Goal: Information Seeking & Learning: Learn about a topic

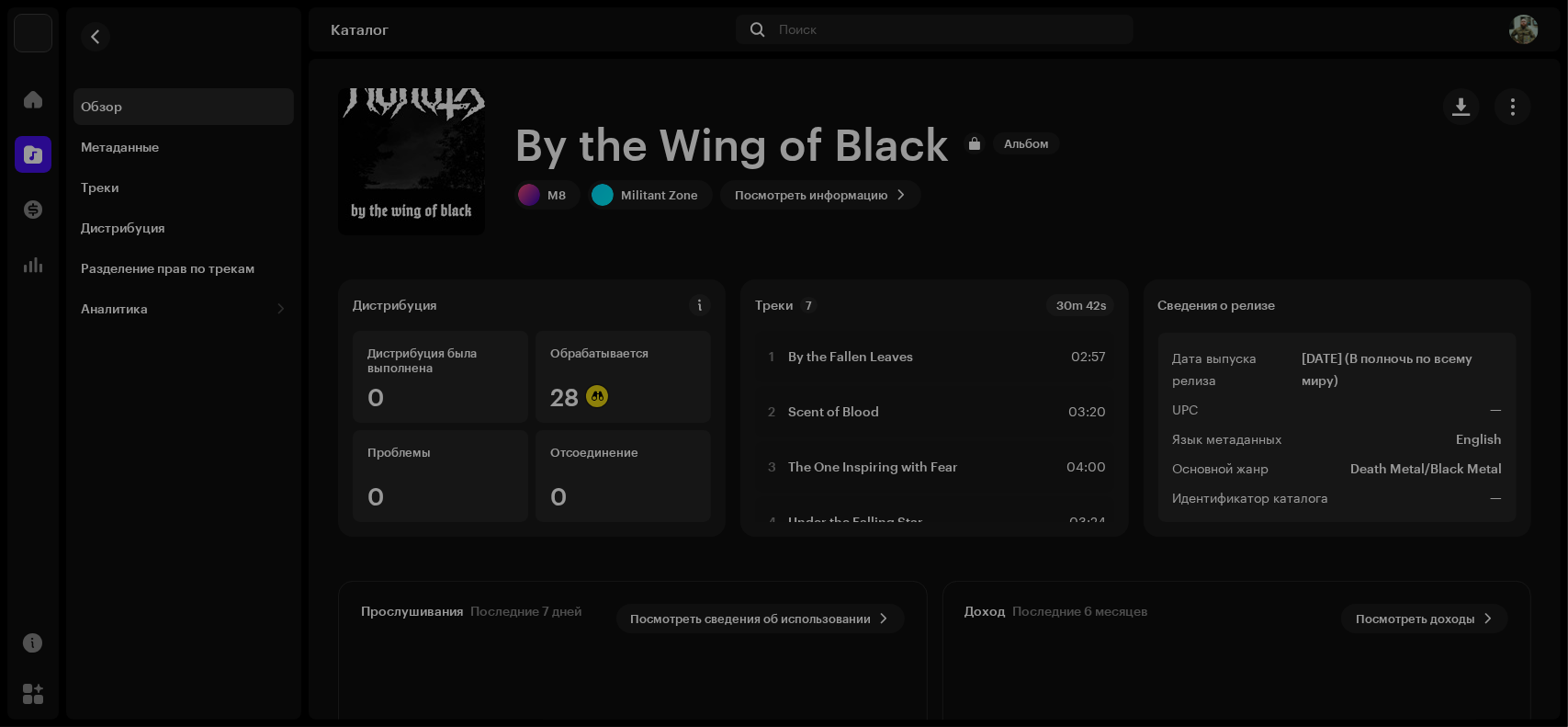
drag, startPoint x: 1128, startPoint y: 89, endPoint x: 987, endPoint y: 83, distance: 141.1
click at [1128, 88] on div "By the Wing of Black 3013602 Метаданные Дистрибуция Язык метаданных English Наз…" at bounding box center [784, 364] width 1568 height 727
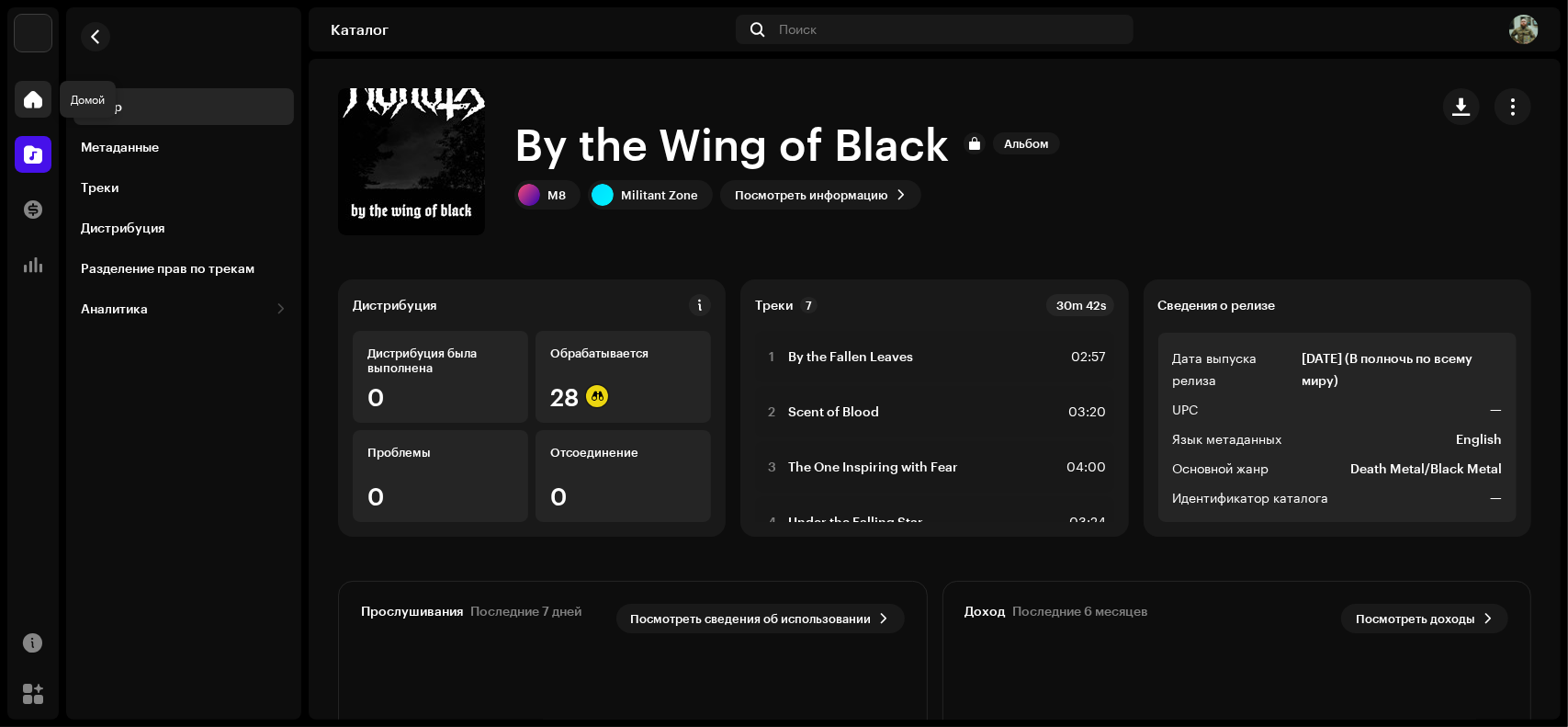
click at [36, 96] on span at bounding box center [33, 99] width 18 height 15
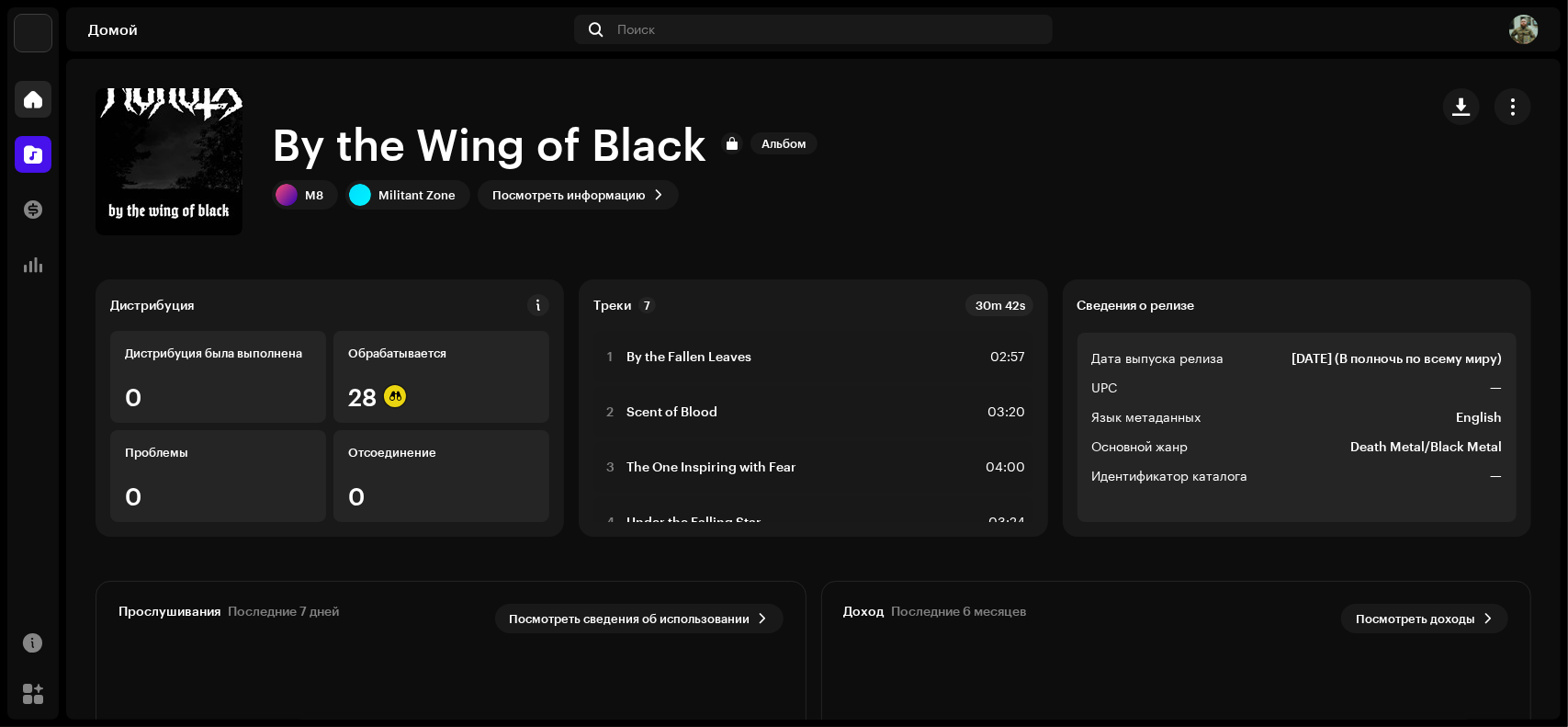
click at [26, 98] on span at bounding box center [33, 99] width 18 height 15
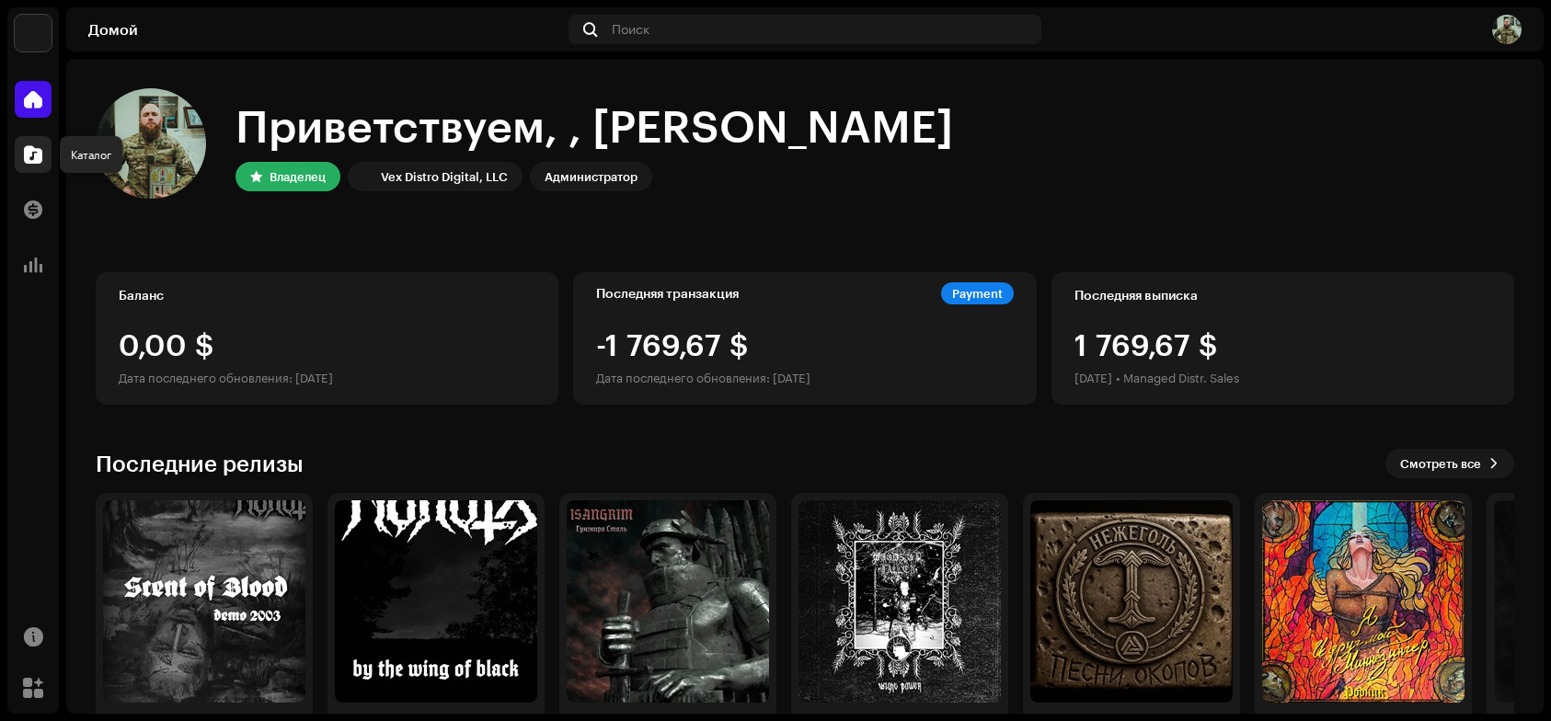
click at [16, 143] on div at bounding box center [33, 154] width 37 height 37
click at [32, 147] on span at bounding box center [33, 154] width 18 height 15
drag, startPoint x: 33, startPoint y: 166, endPoint x: 24, endPoint y: 141, distance: 26.5
click at [33, 166] on div at bounding box center [33, 154] width 37 height 37
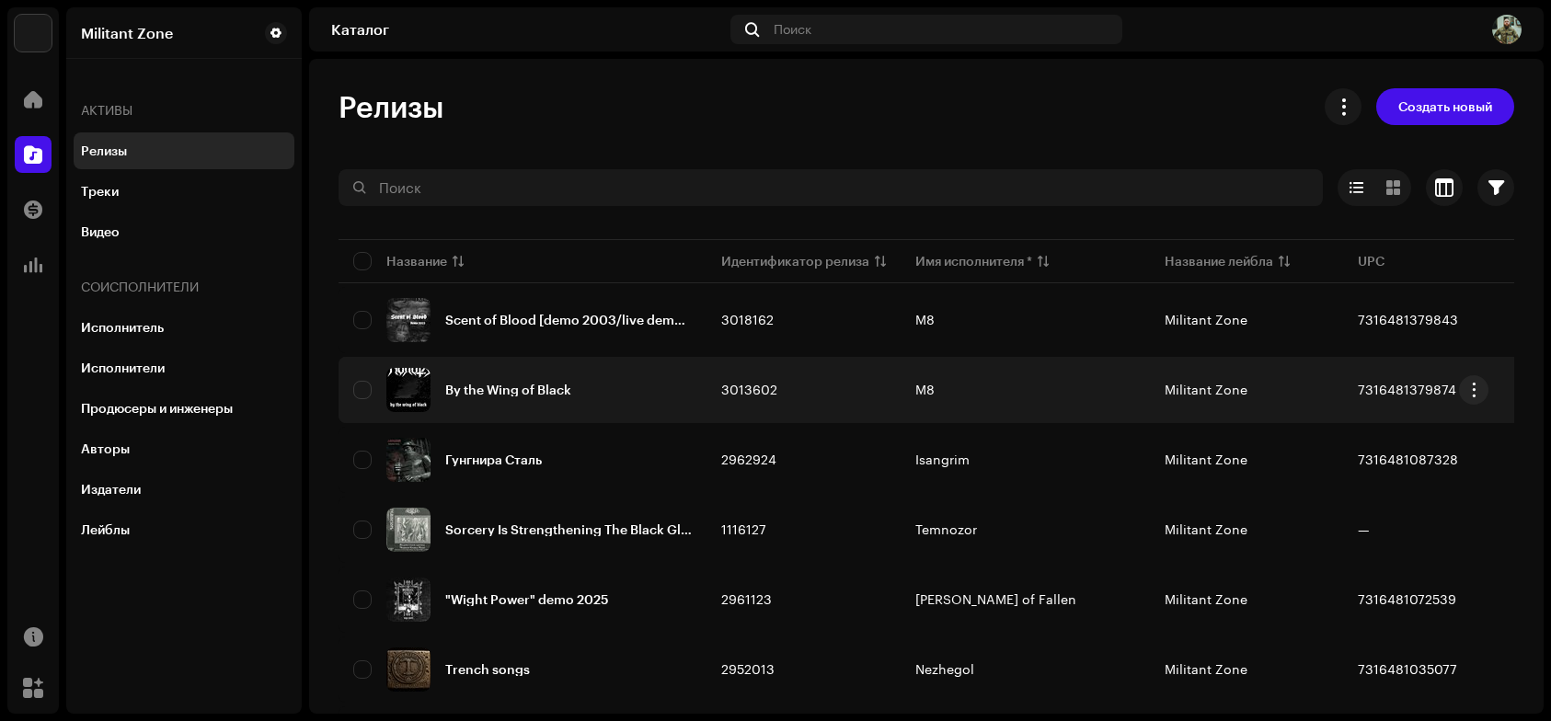
click at [534, 400] on div "By the Wing of Black" at bounding box center [522, 390] width 338 height 44
click at [454, 386] on div "By the Wing of Black" at bounding box center [508, 390] width 126 height 13
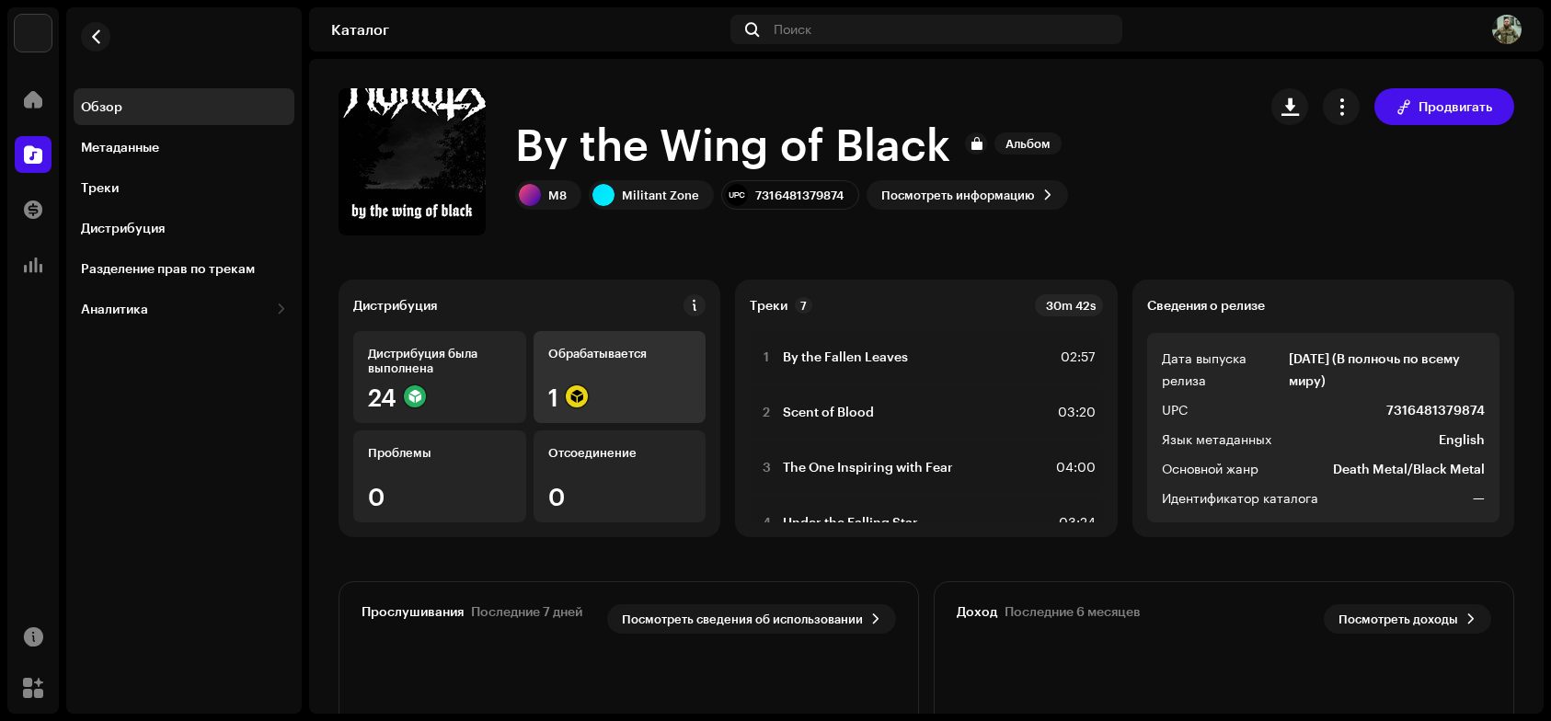
click at [651, 376] on div "Обрабатывается 1" at bounding box center [619, 377] width 173 height 92
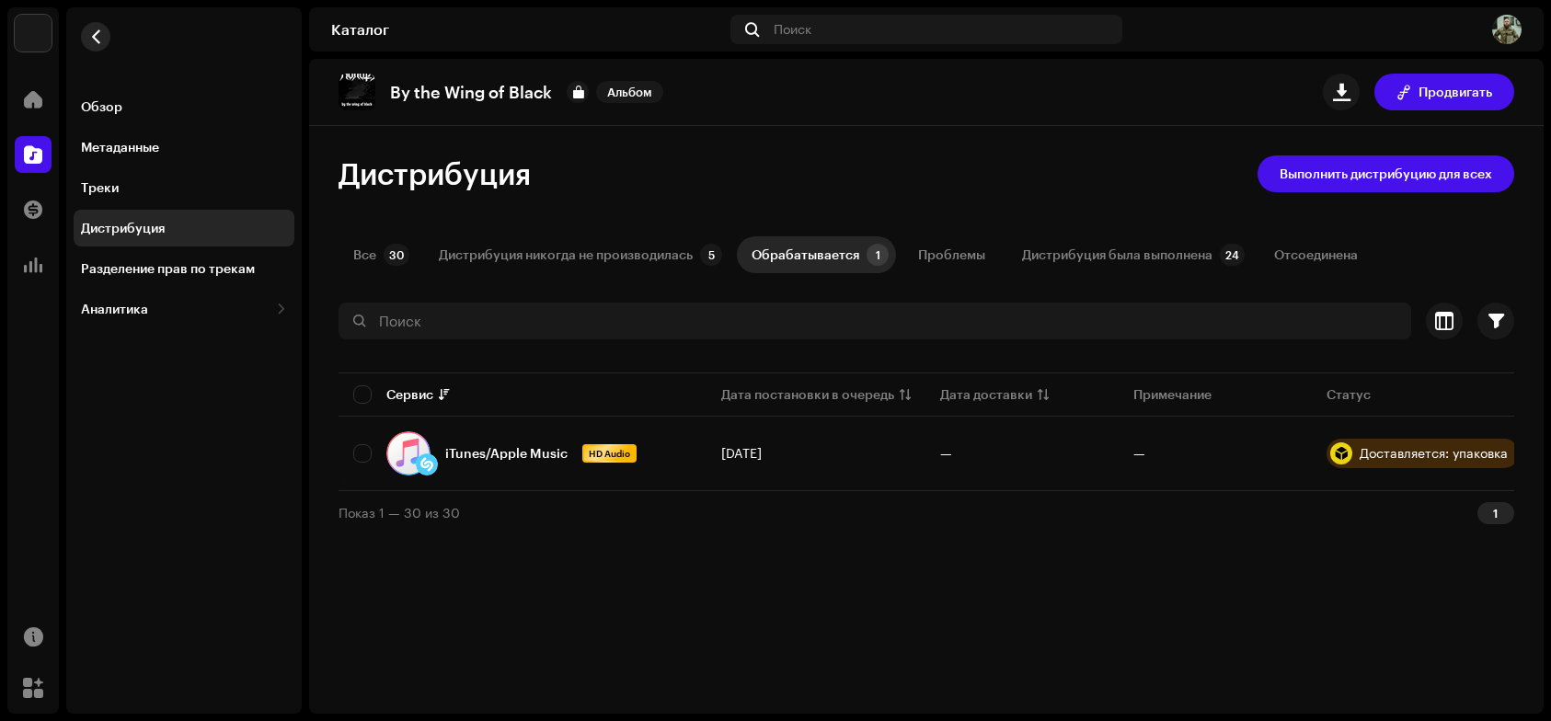
click at [101, 31] on span "button" at bounding box center [96, 36] width 14 height 15
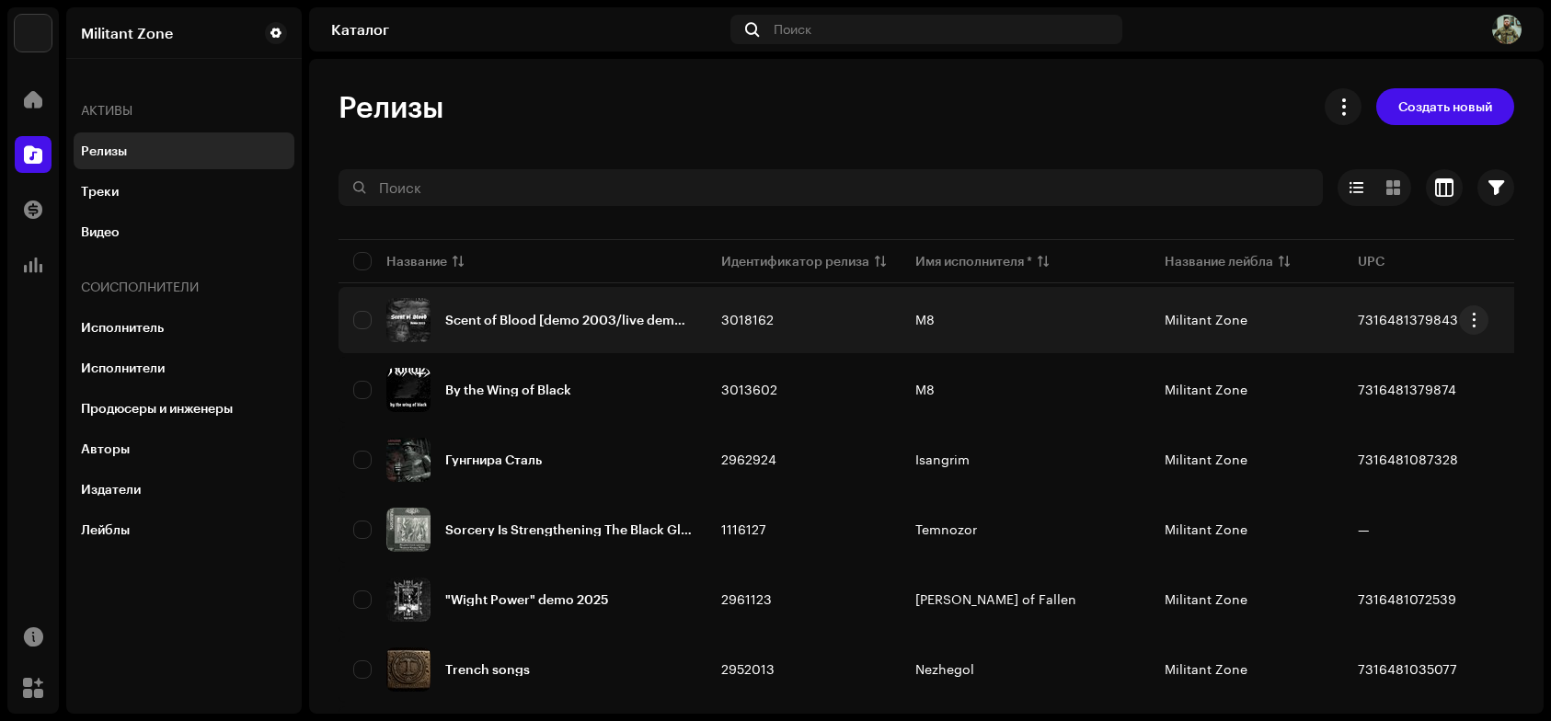
click at [538, 317] on div "Scent of Blood [demo 2003/live demo 2003]" at bounding box center [568, 320] width 247 height 13
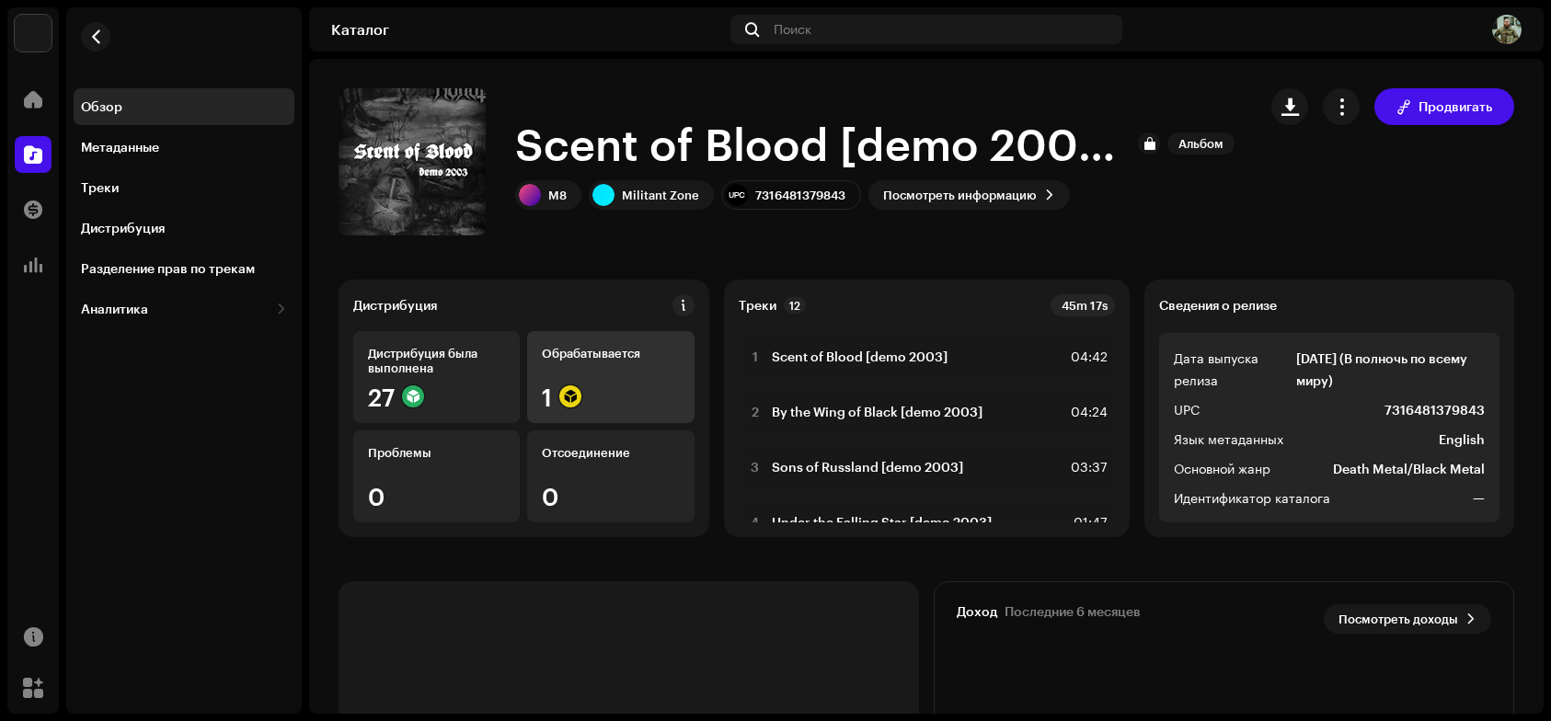
click at [547, 359] on div "Обрабатывается" at bounding box center [610, 353] width 137 height 15
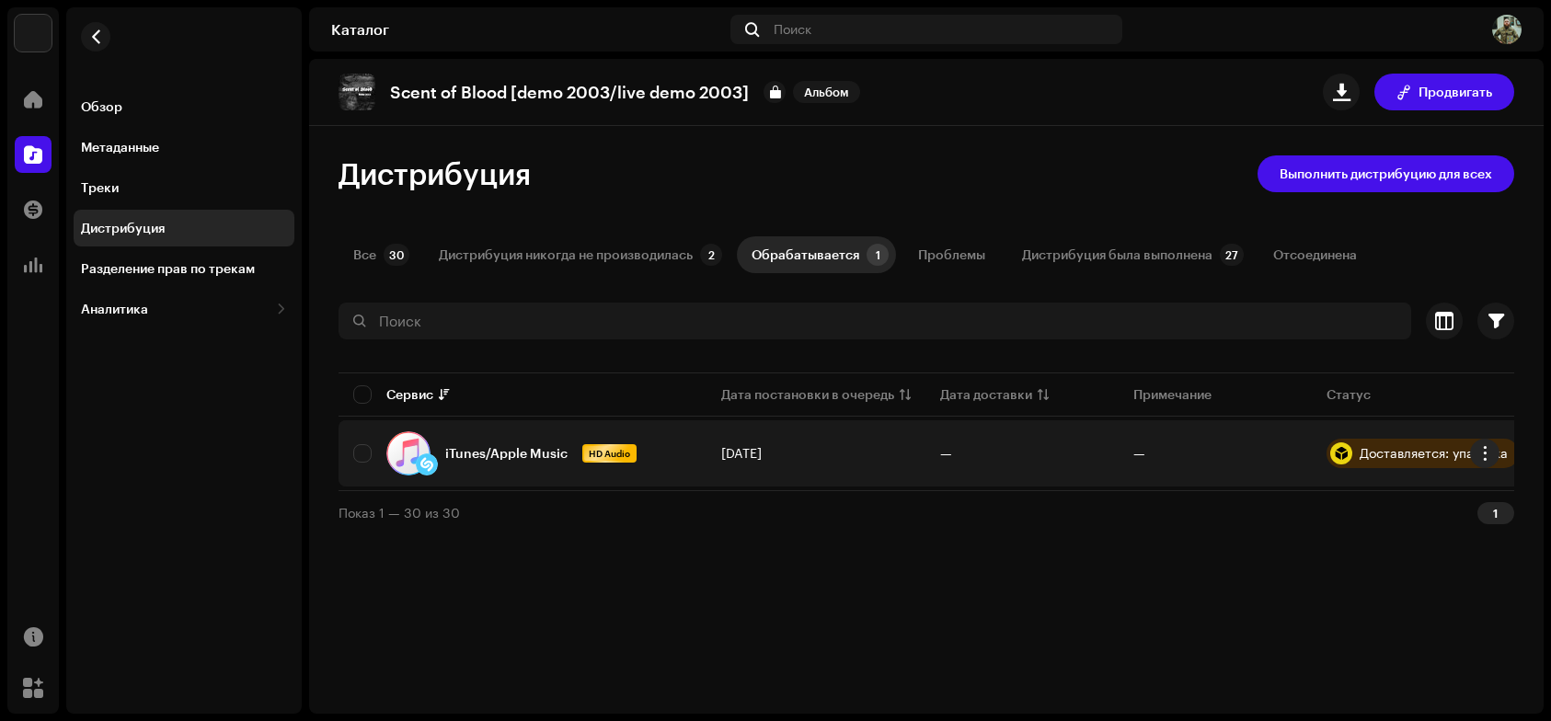
click at [1455, 455] on div "Доставляется: упаковка" at bounding box center [1433, 453] width 148 height 13
click at [1356, 450] on div "Доставляется: упаковка" at bounding box center [1422, 453] width 192 height 29
click at [1332, 451] on div at bounding box center [1341, 453] width 22 height 22
click at [1490, 451] on span "button" at bounding box center [1485, 453] width 14 height 15
click at [1429, 488] on span "Перейти к дистрибуции" at bounding box center [1387, 494] width 149 height 15
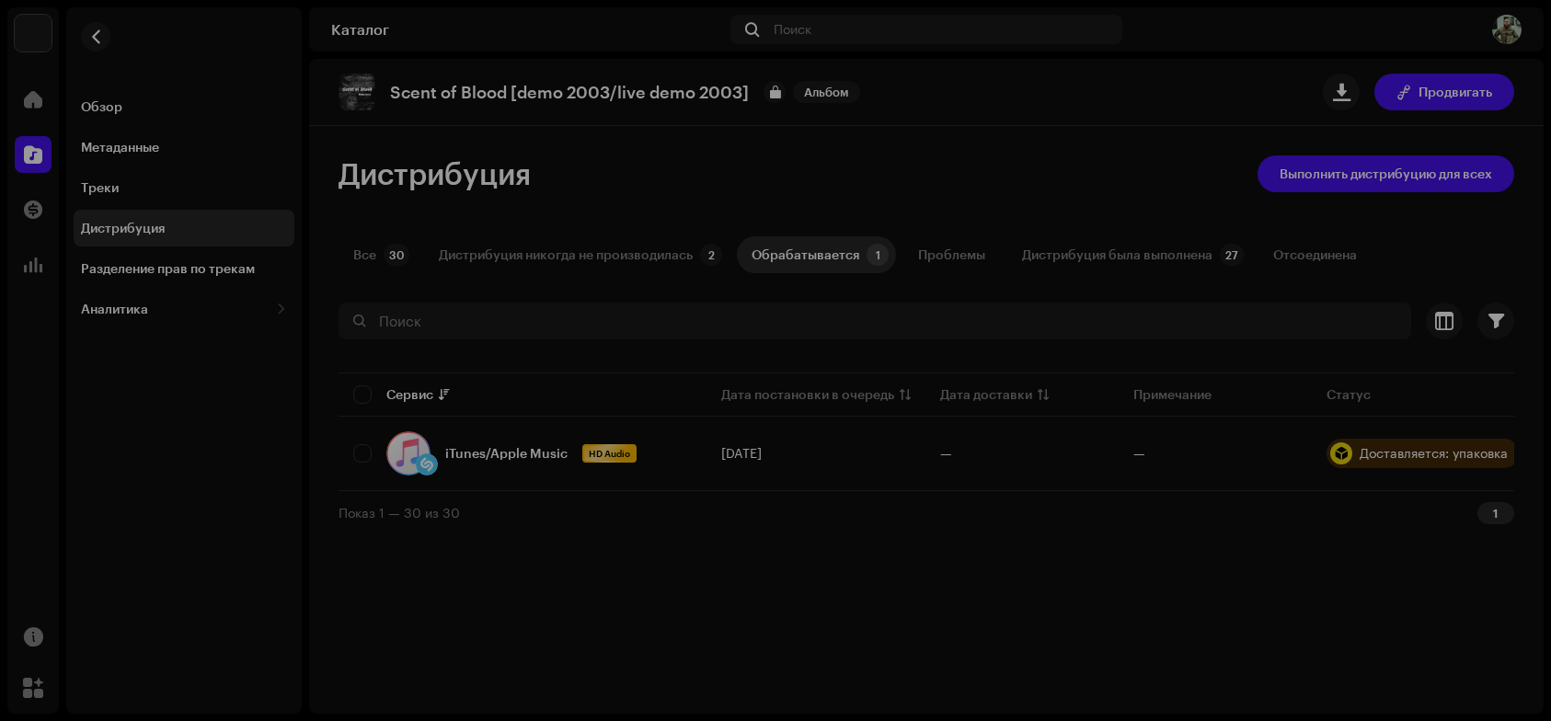
click at [1259, 363] on div "Не допущено к дистрибуции Релиз со статусом Доставляется: упаковка для какого-л…" at bounding box center [775, 360] width 1551 height 721
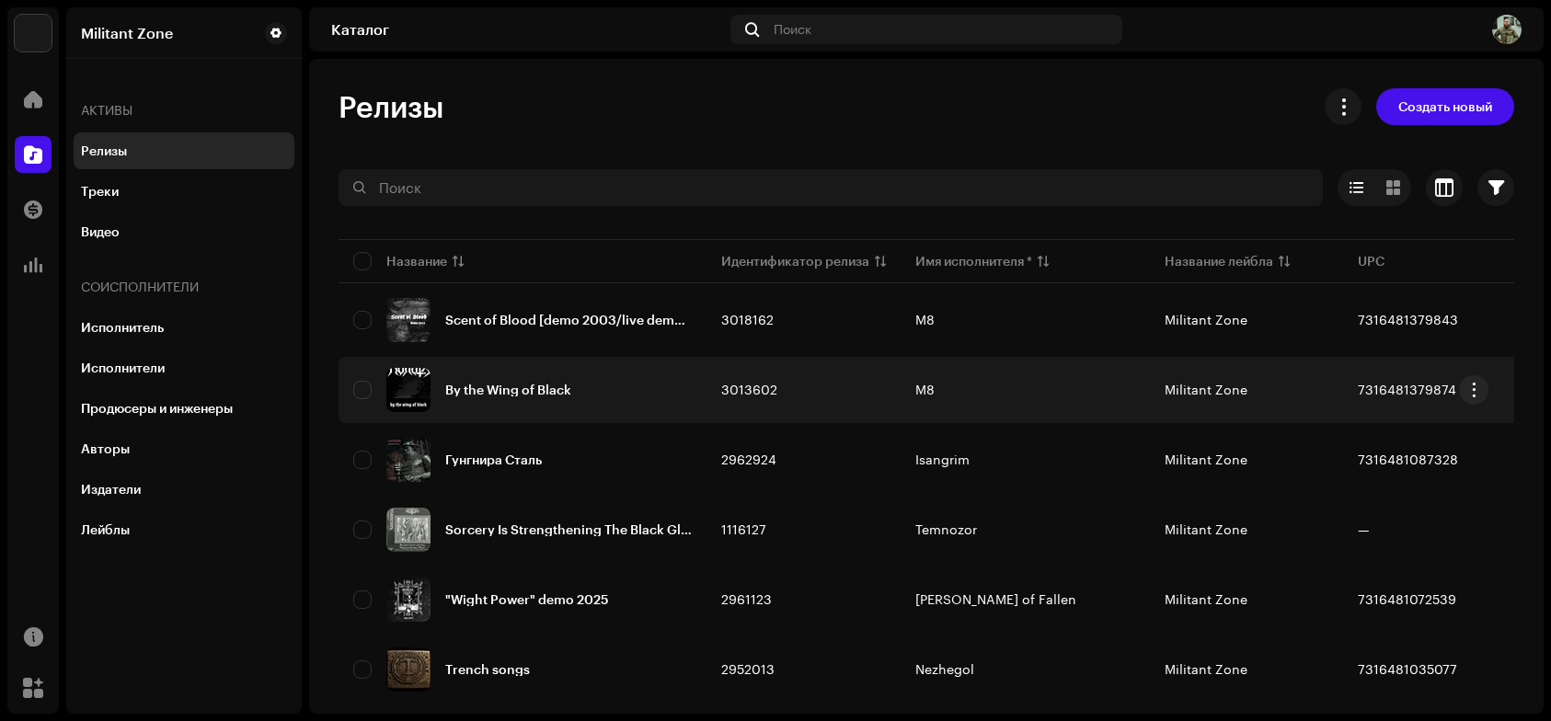
click at [545, 388] on div "By the Wing of Black" at bounding box center [508, 390] width 126 height 13
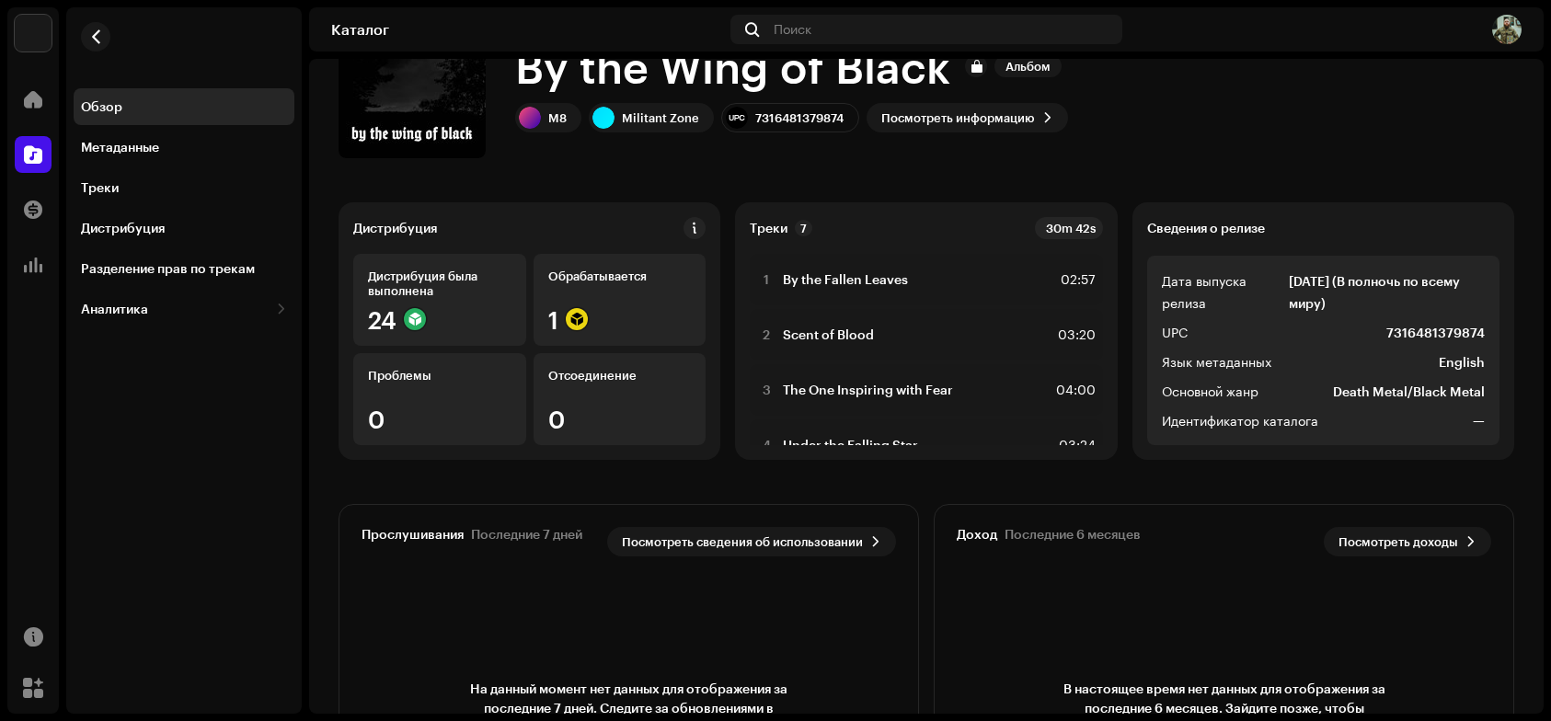
scroll to position [92, 0]
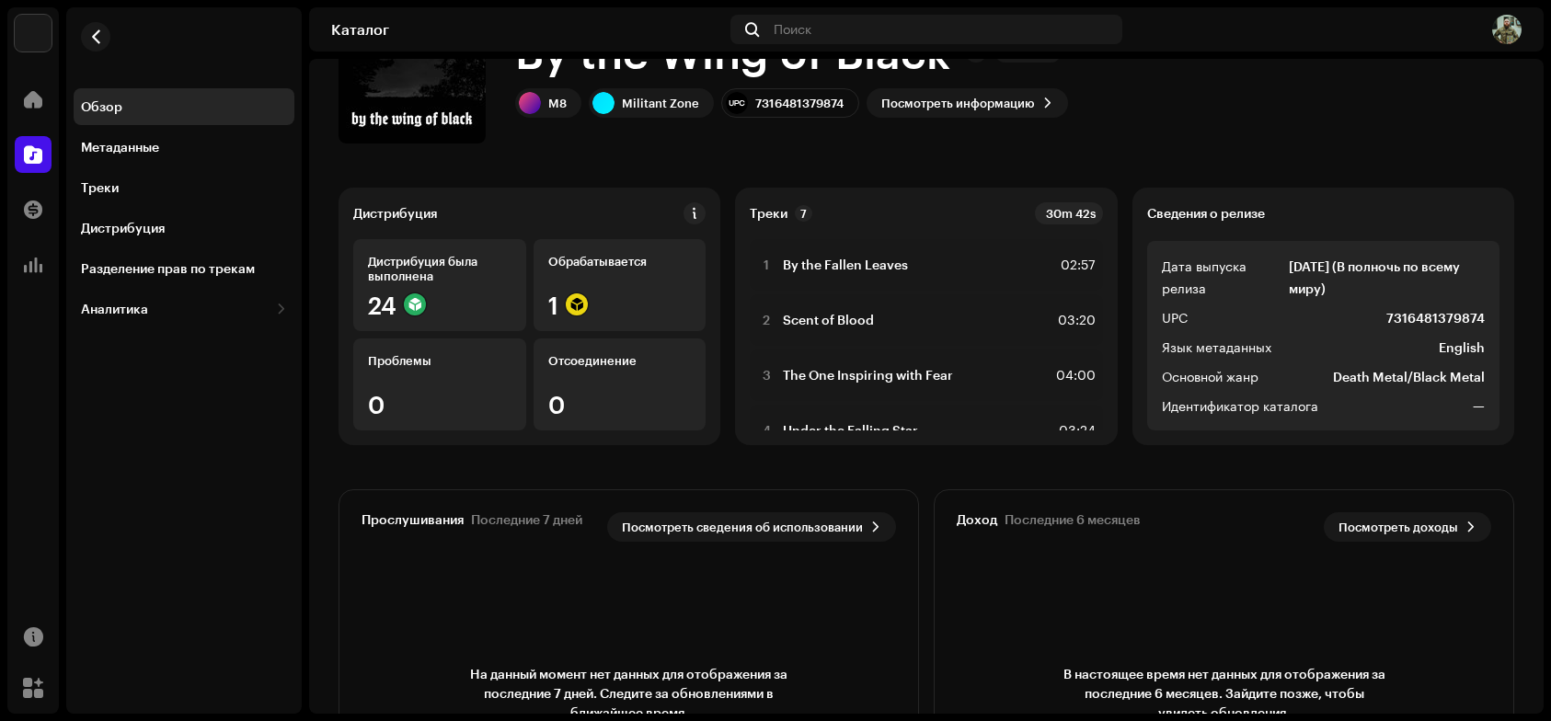
click at [32, 120] on div "Домой" at bounding box center [33, 100] width 52 height 52
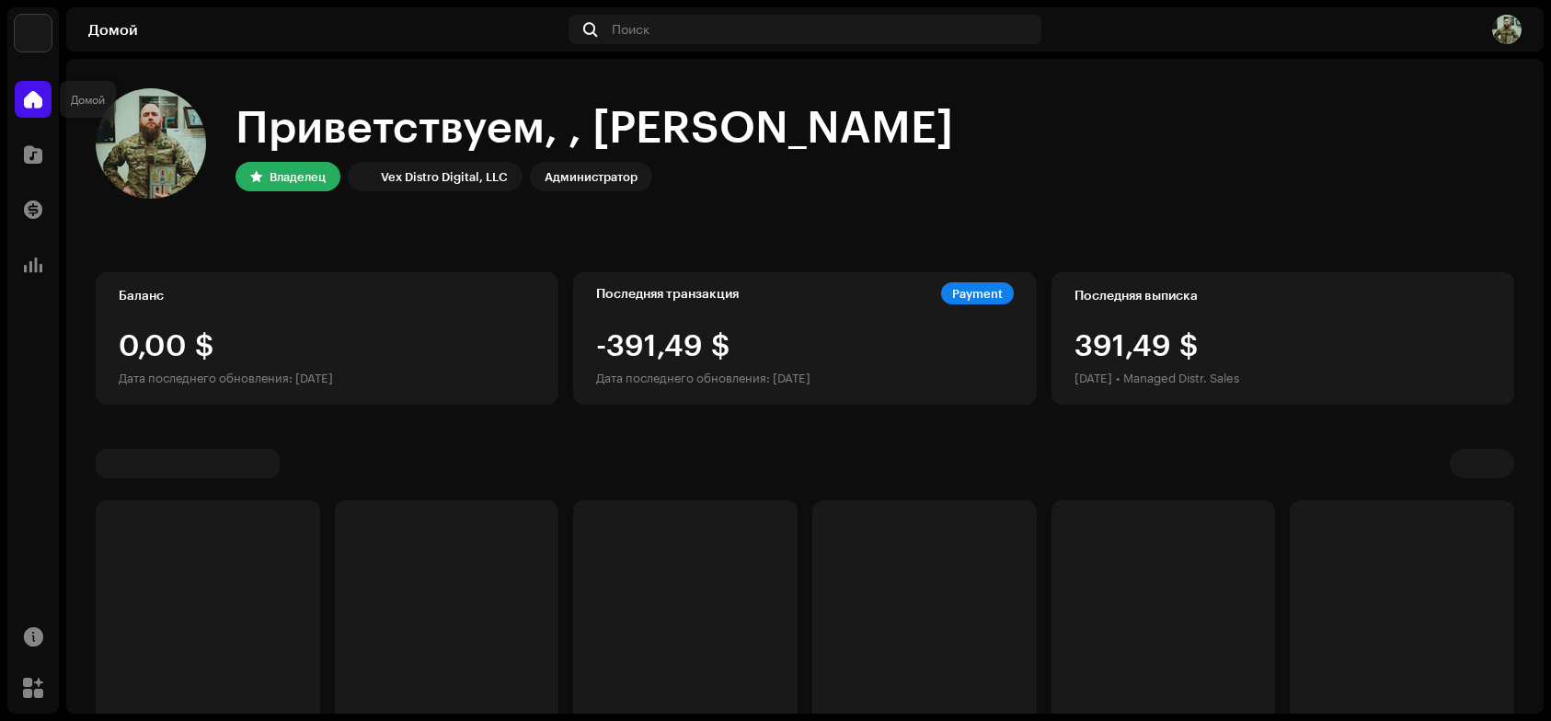
click at [25, 107] on span at bounding box center [33, 99] width 18 height 15
click at [24, 106] on span at bounding box center [33, 99] width 18 height 15
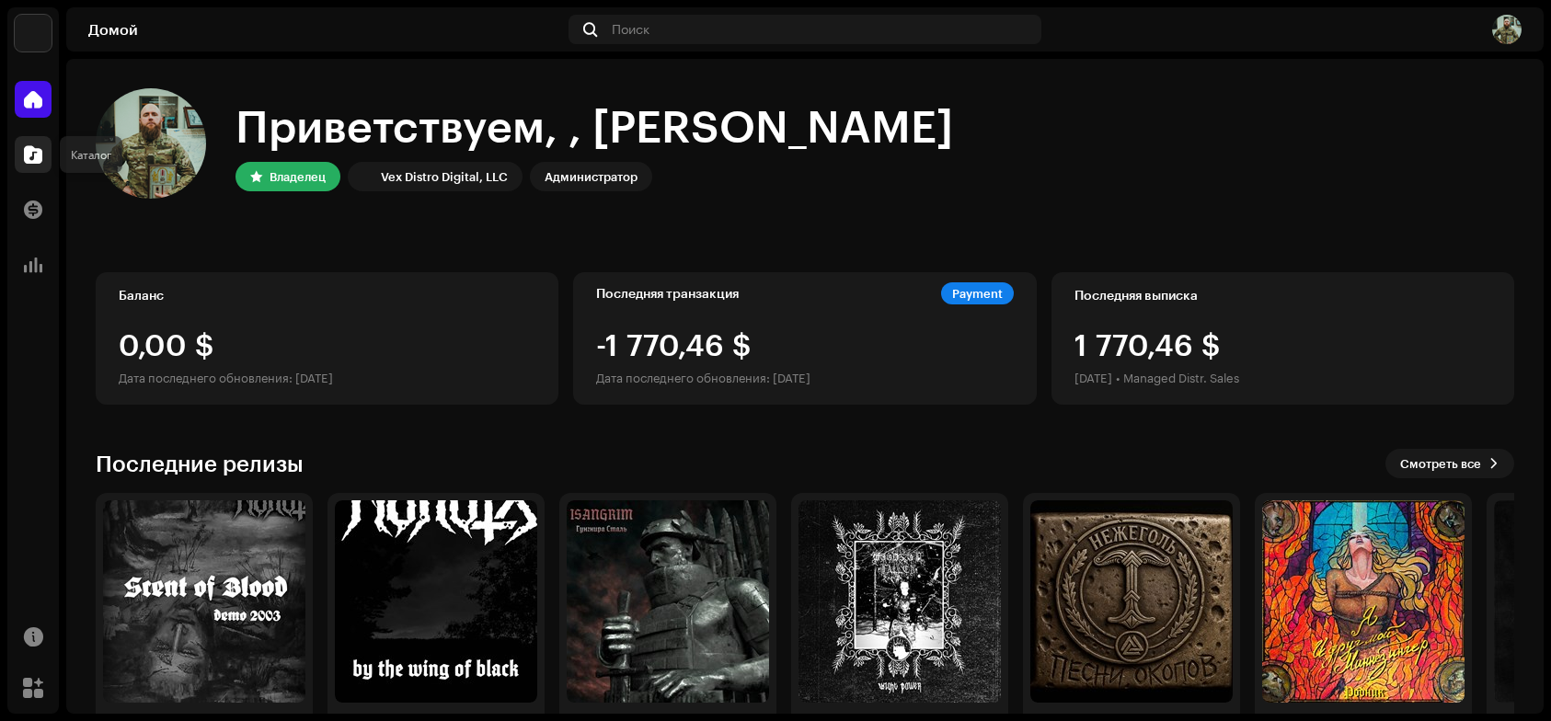
click at [35, 161] on span at bounding box center [33, 154] width 18 height 15
click at [34, 155] on span at bounding box center [33, 154] width 18 height 15
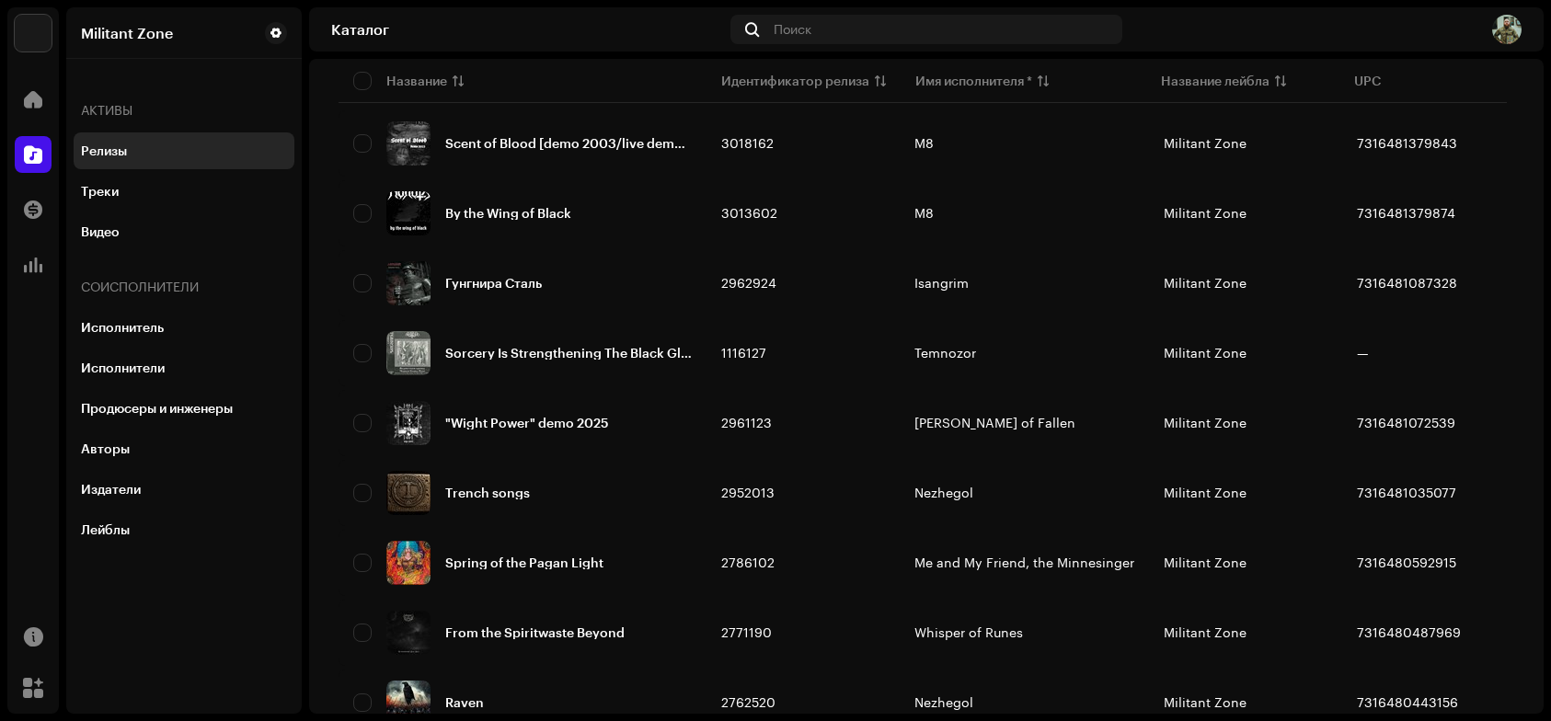
scroll to position [276, 0]
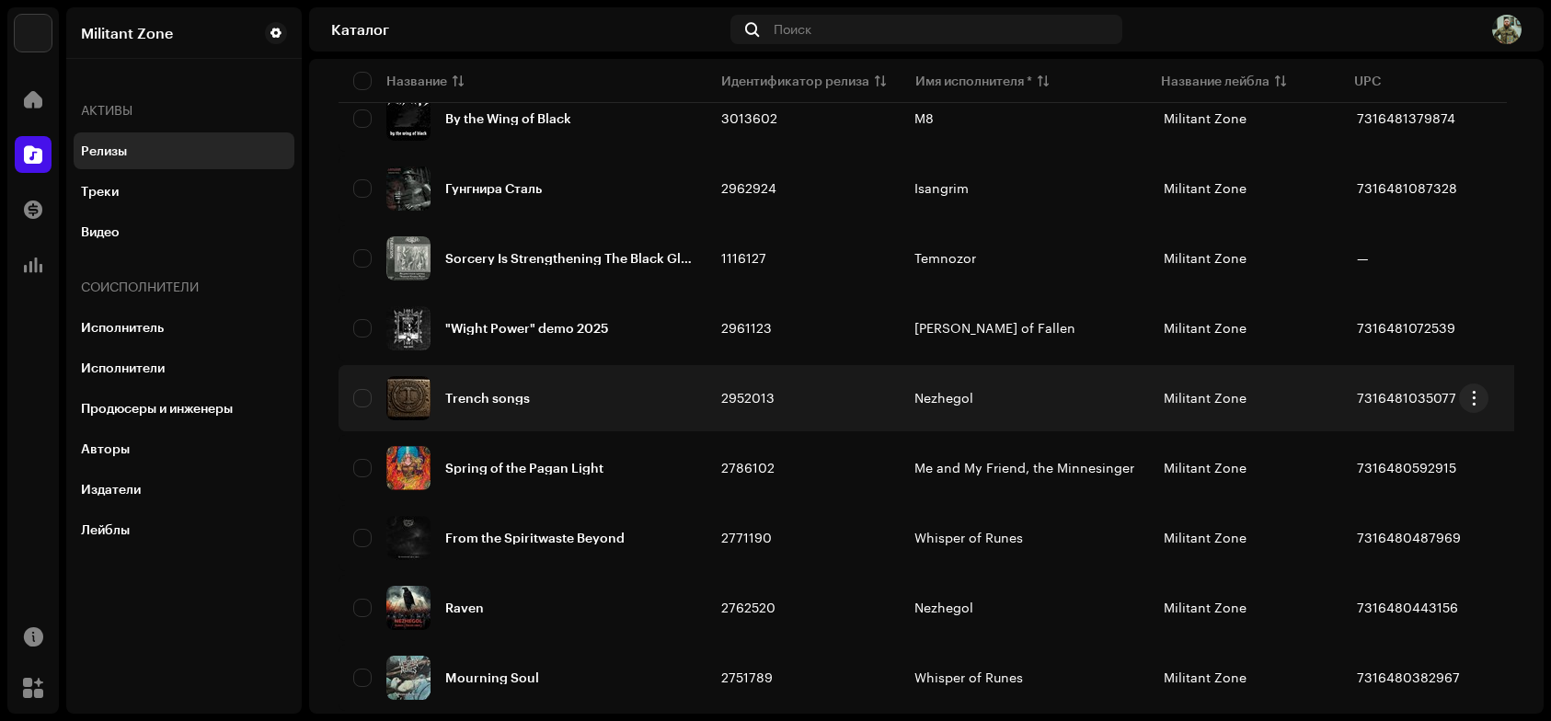
click at [519, 396] on div "Trench songs" at bounding box center [487, 398] width 85 height 13
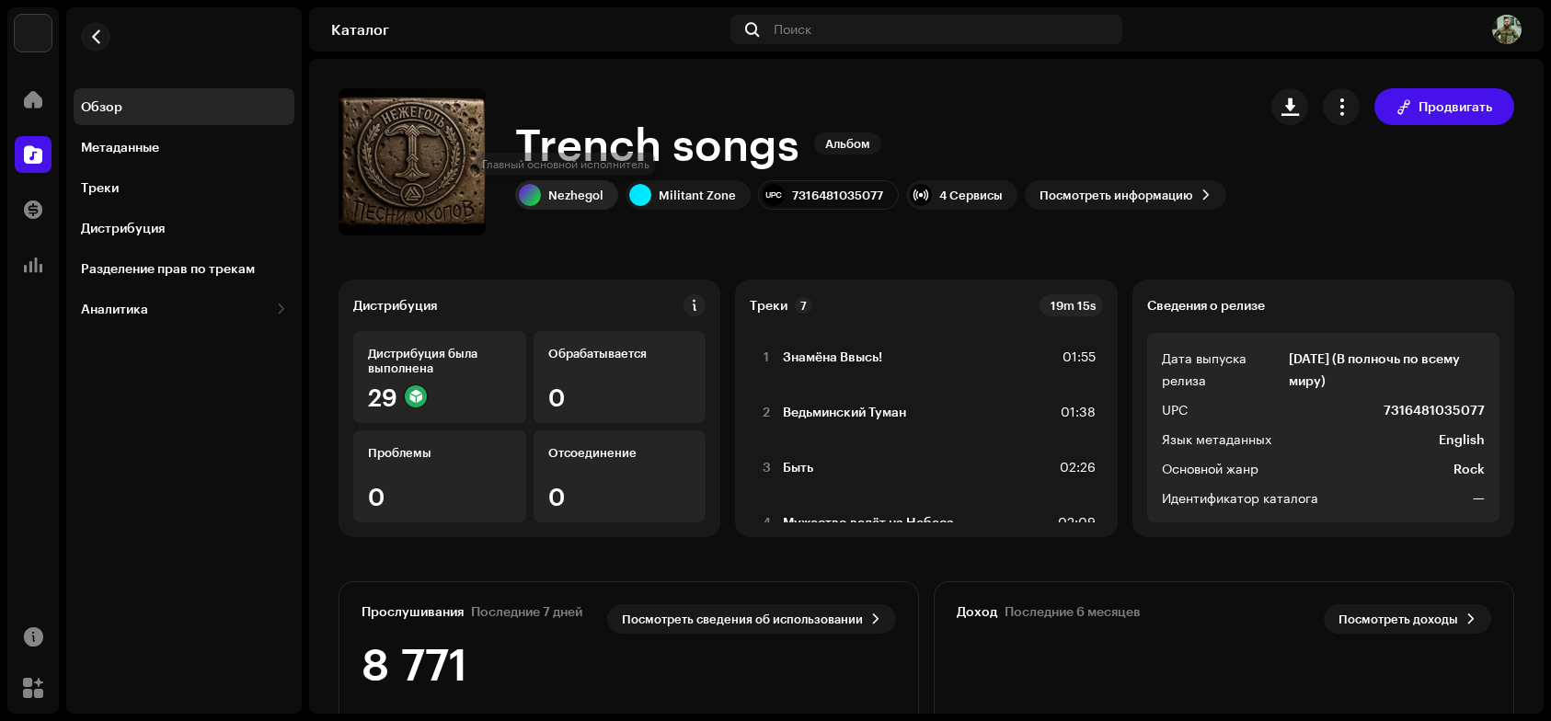
click at [568, 206] on div "Nezhegol" at bounding box center [566, 194] width 103 height 29
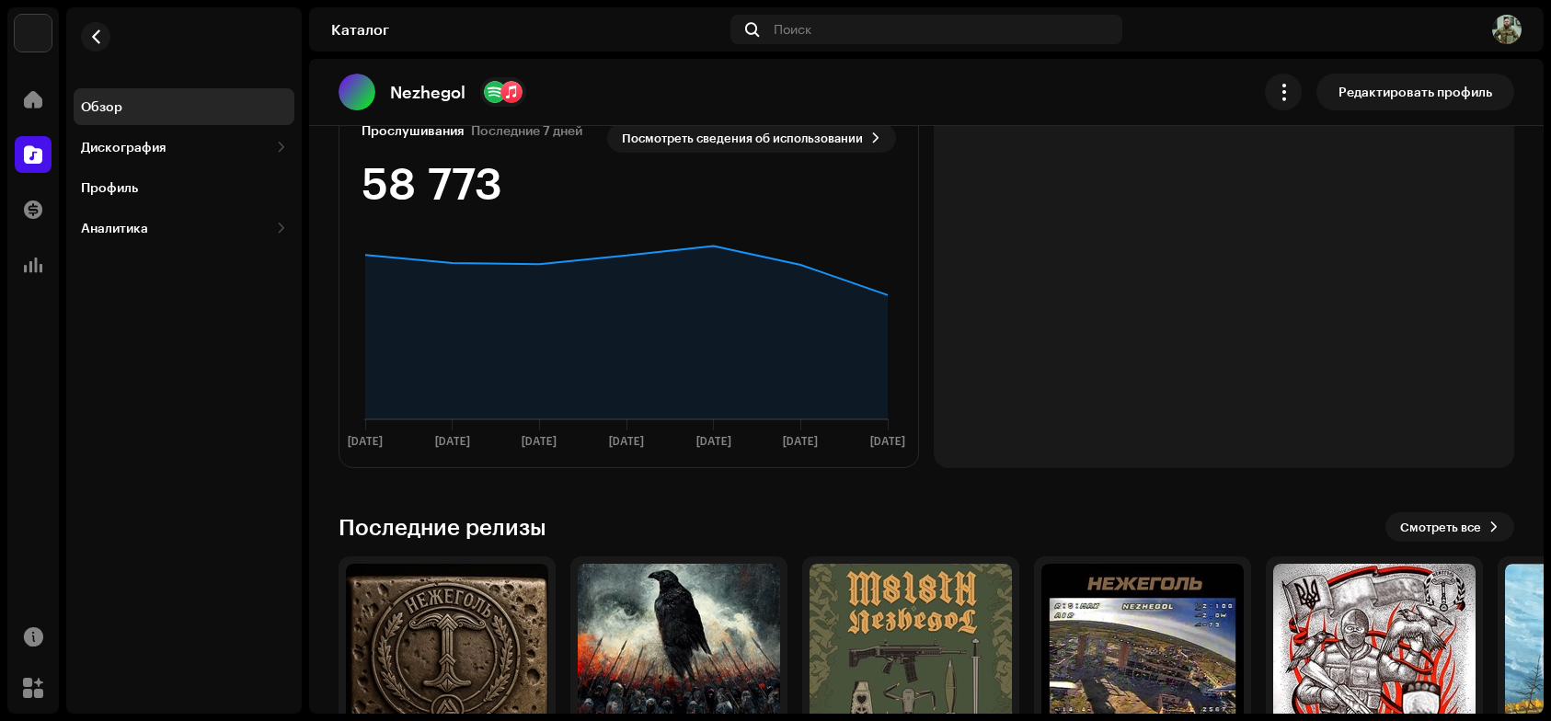
scroll to position [620, 0]
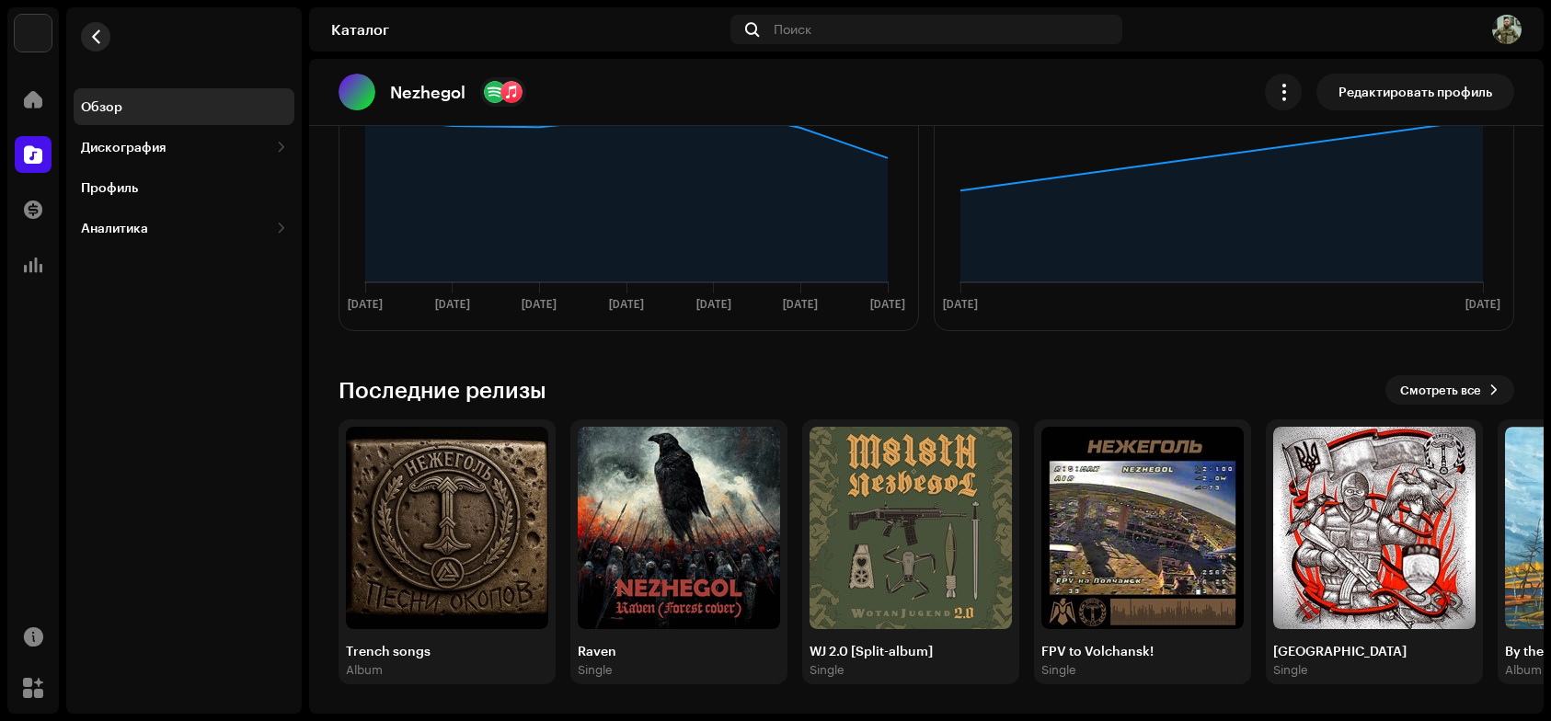
click at [88, 22] on re-m-nav-back at bounding box center [96, 47] width 44 height 81
click at [97, 28] on button "button" at bounding box center [95, 36] width 29 height 29
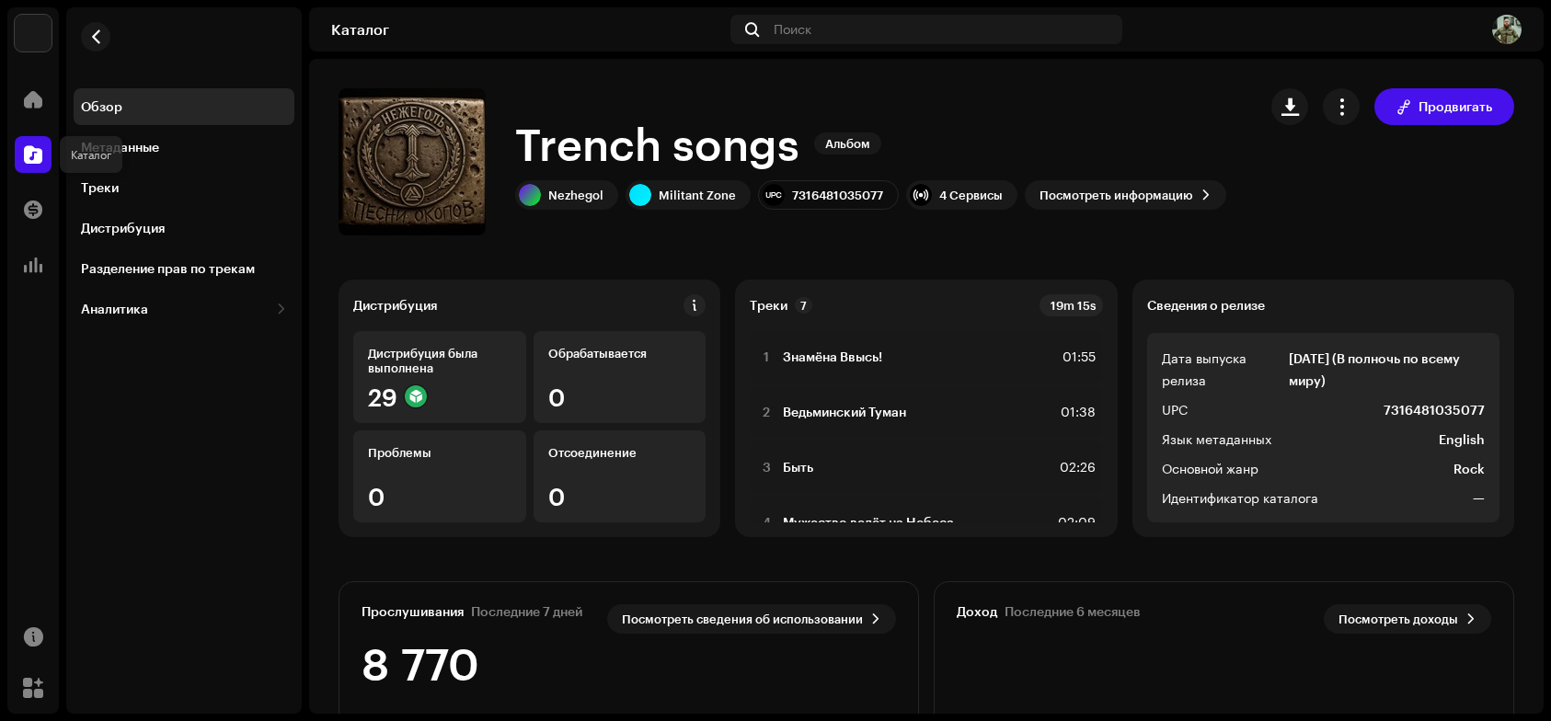
click at [28, 159] on span at bounding box center [33, 154] width 18 height 15
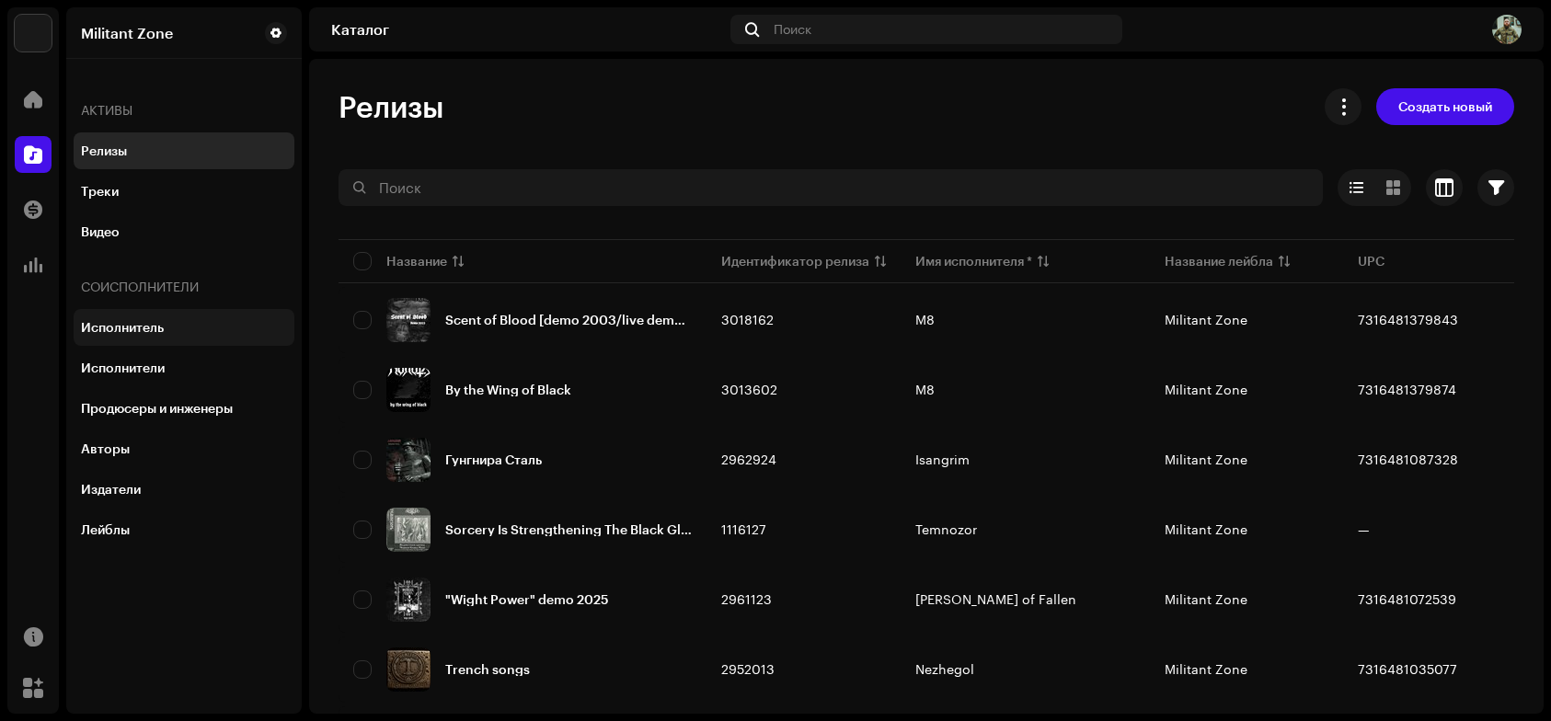
click at [125, 327] on div "Исполнитель" at bounding box center [122, 327] width 83 height 15
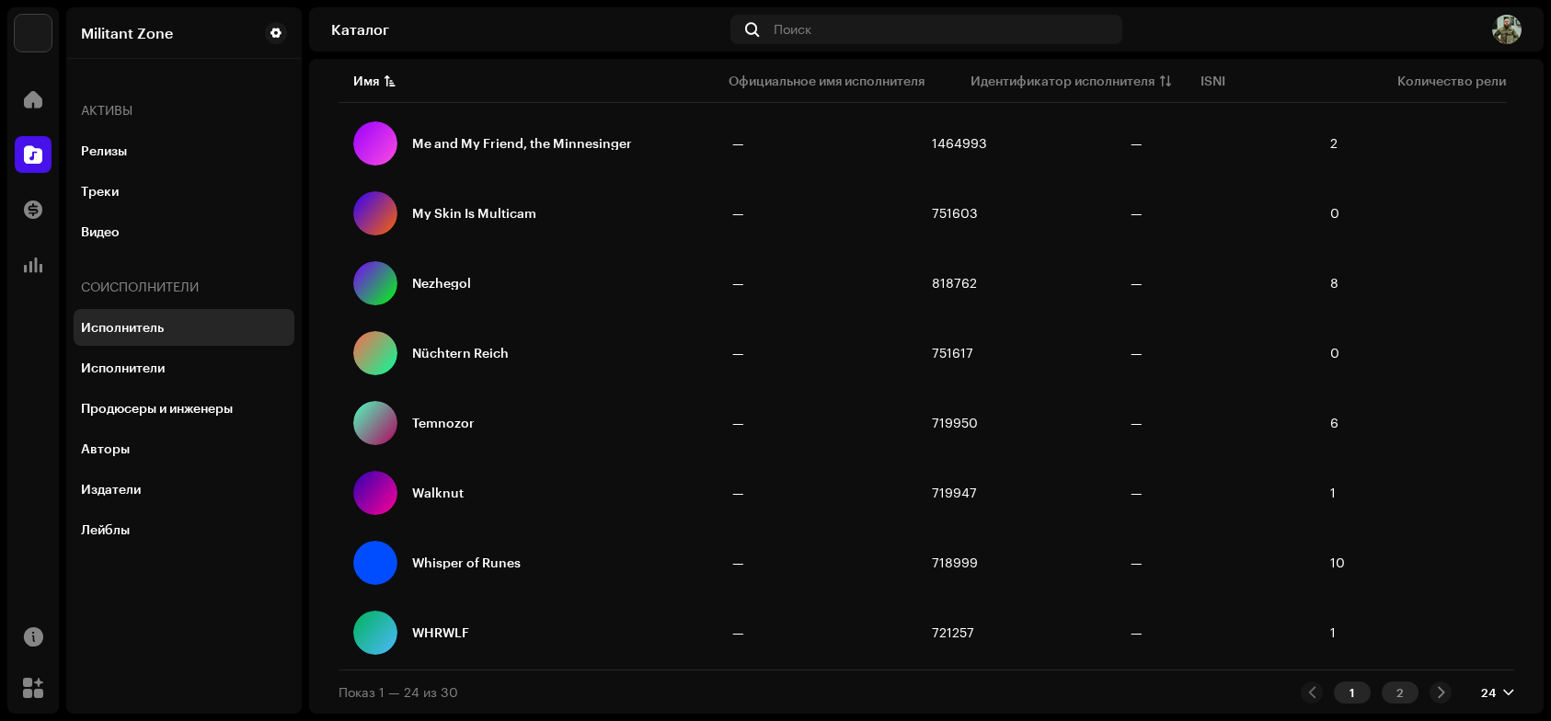
click at [1393, 689] on div "2" at bounding box center [1400, 693] width 37 height 22
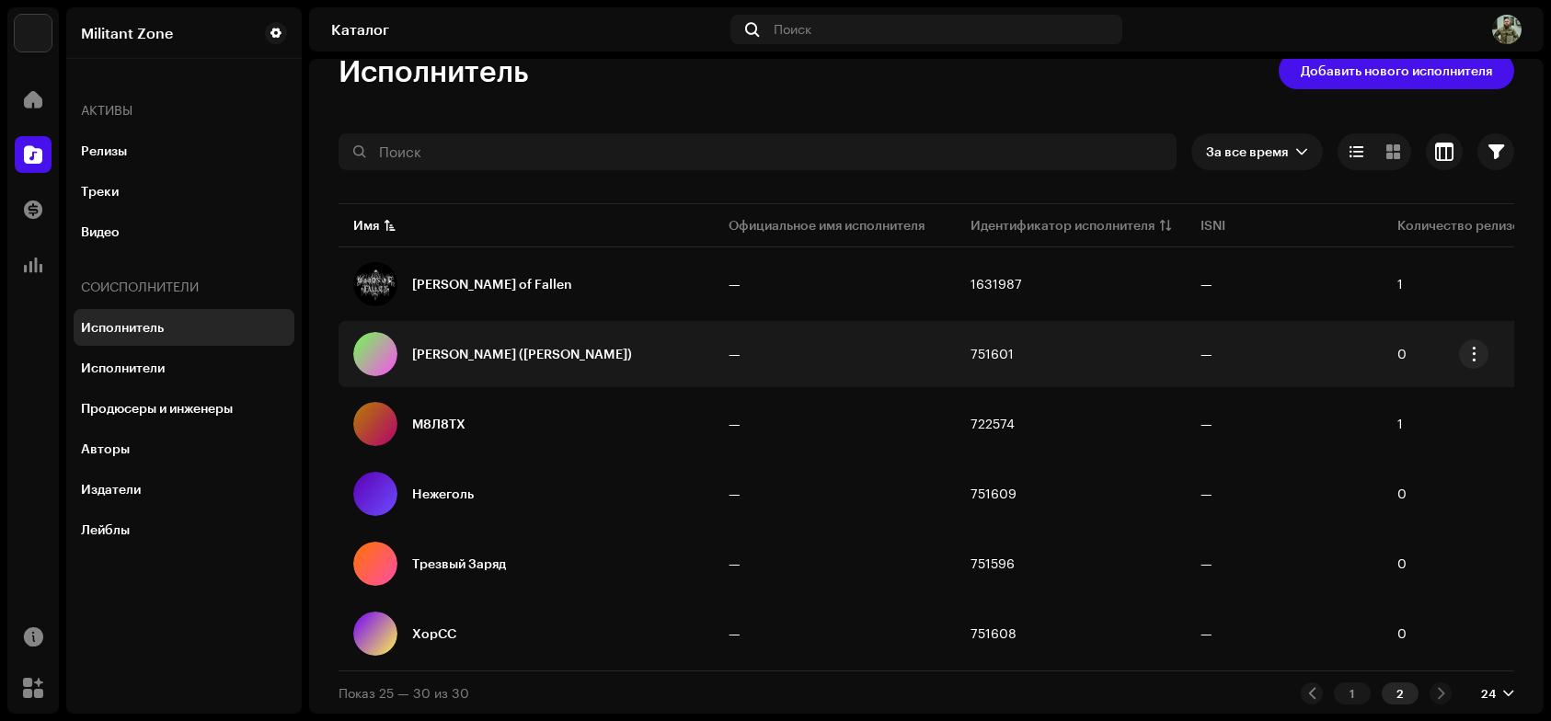
scroll to position [43, 0]
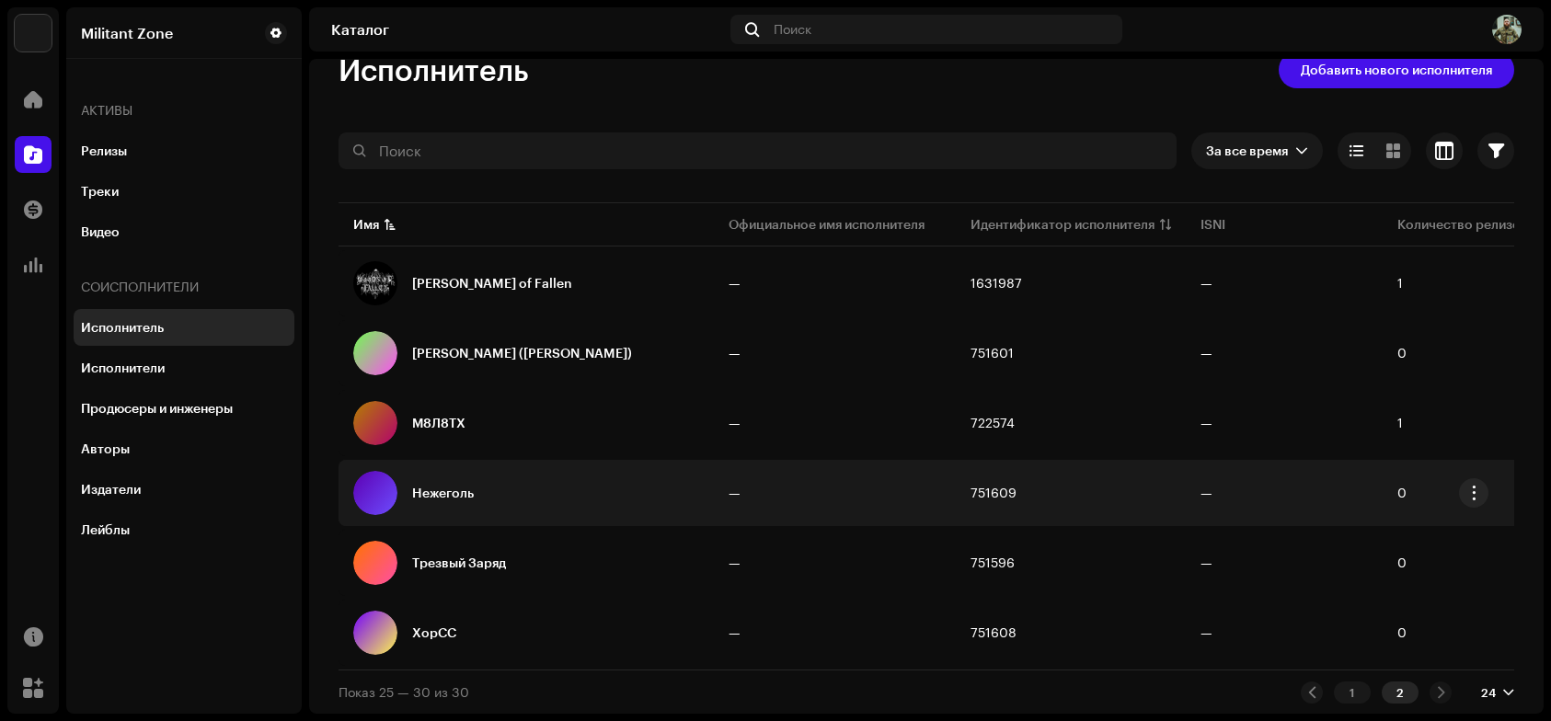
click at [430, 487] on div "Нежеголь" at bounding box center [443, 493] width 62 height 13
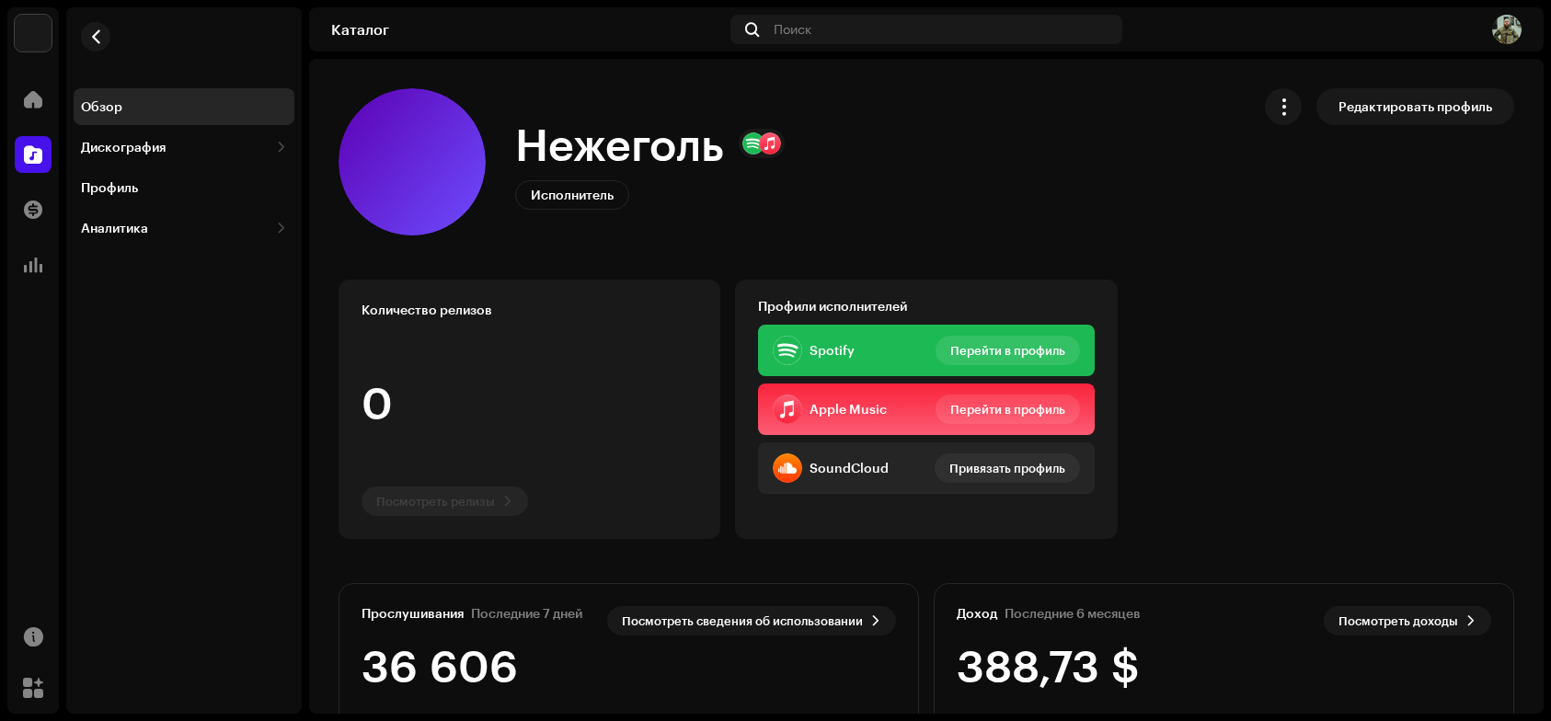
click at [565, 165] on h1 "Нежеголь" at bounding box center [619, 143] width 209 height 59
click at [93, 41] on span "button" at bounding box center [96, 36] width 14 height 15
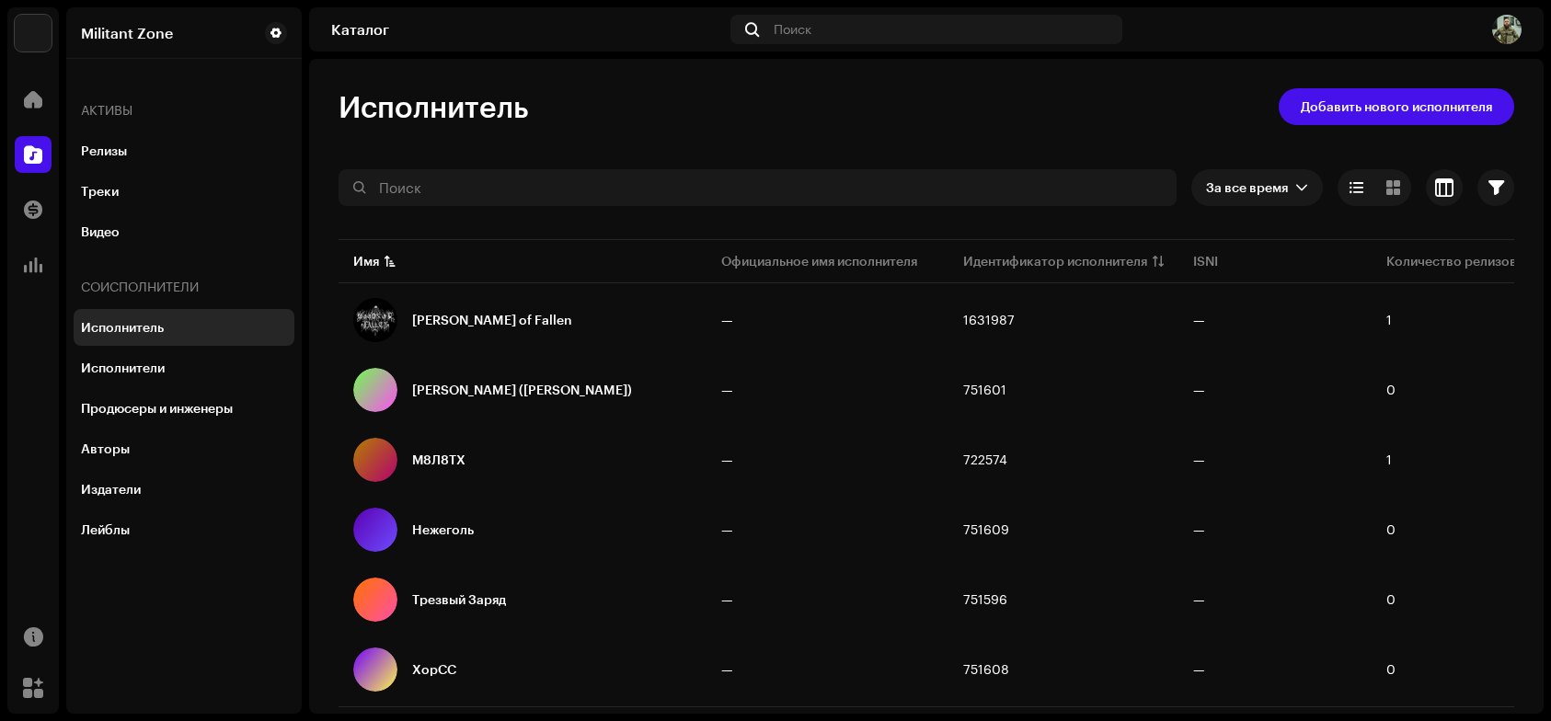
click at [120, 331] on div "Исполнитель" at bounding box center [122, 327] width 83 height 15
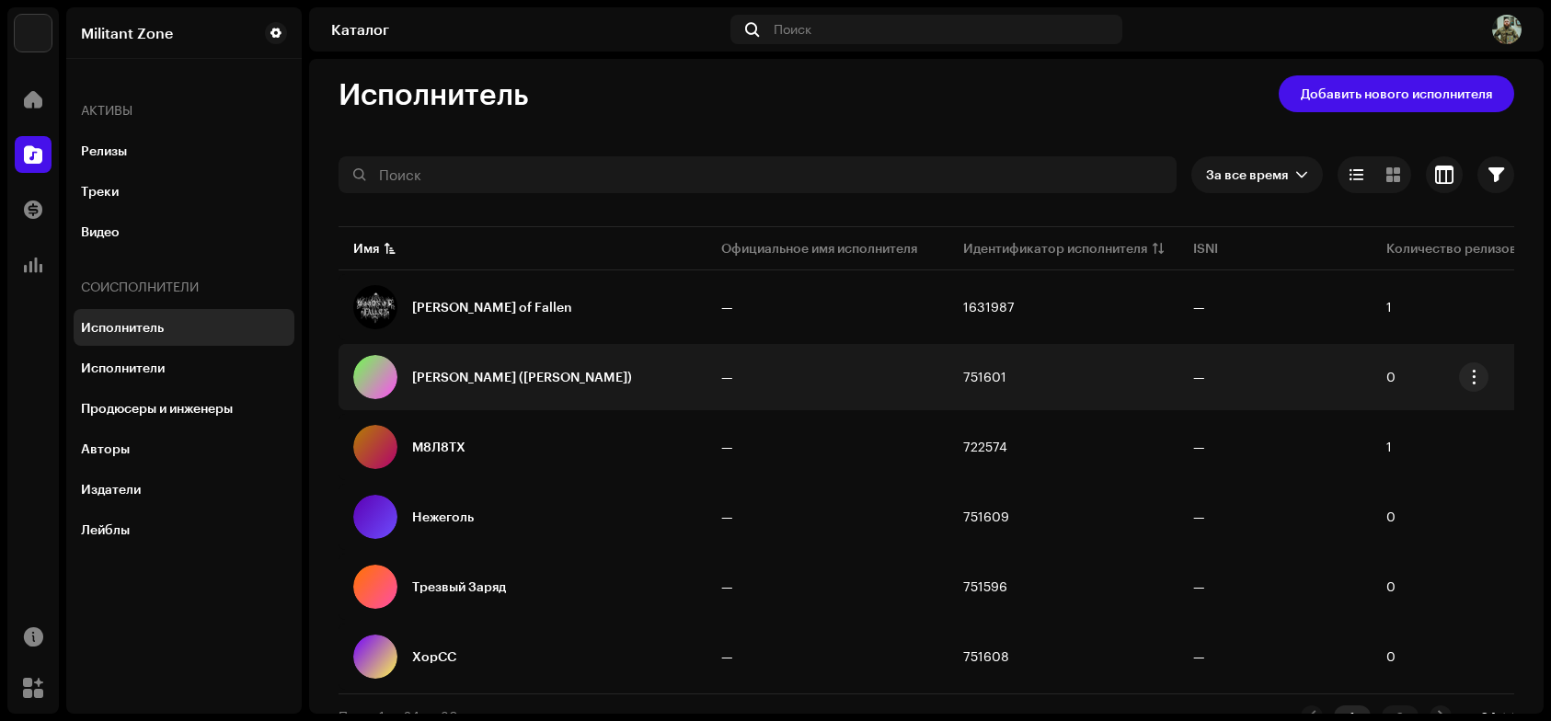
scroll to position [43, 0]
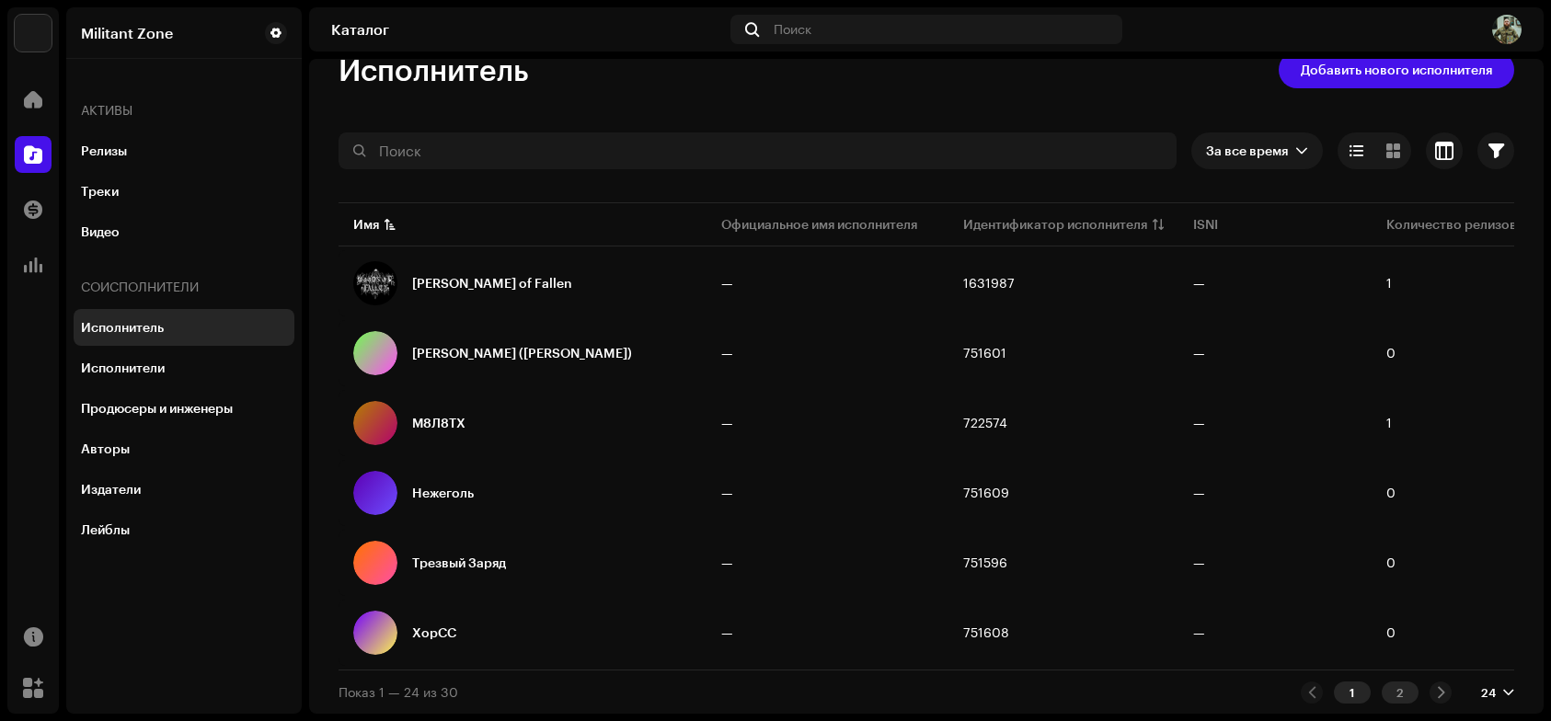
click at [1391, 691] on div "2" at bounding box center [1400, 693] width 37 height 22
click at [1341, 696] on div "1" at bounding box center [1352, 693] width 37 height 22
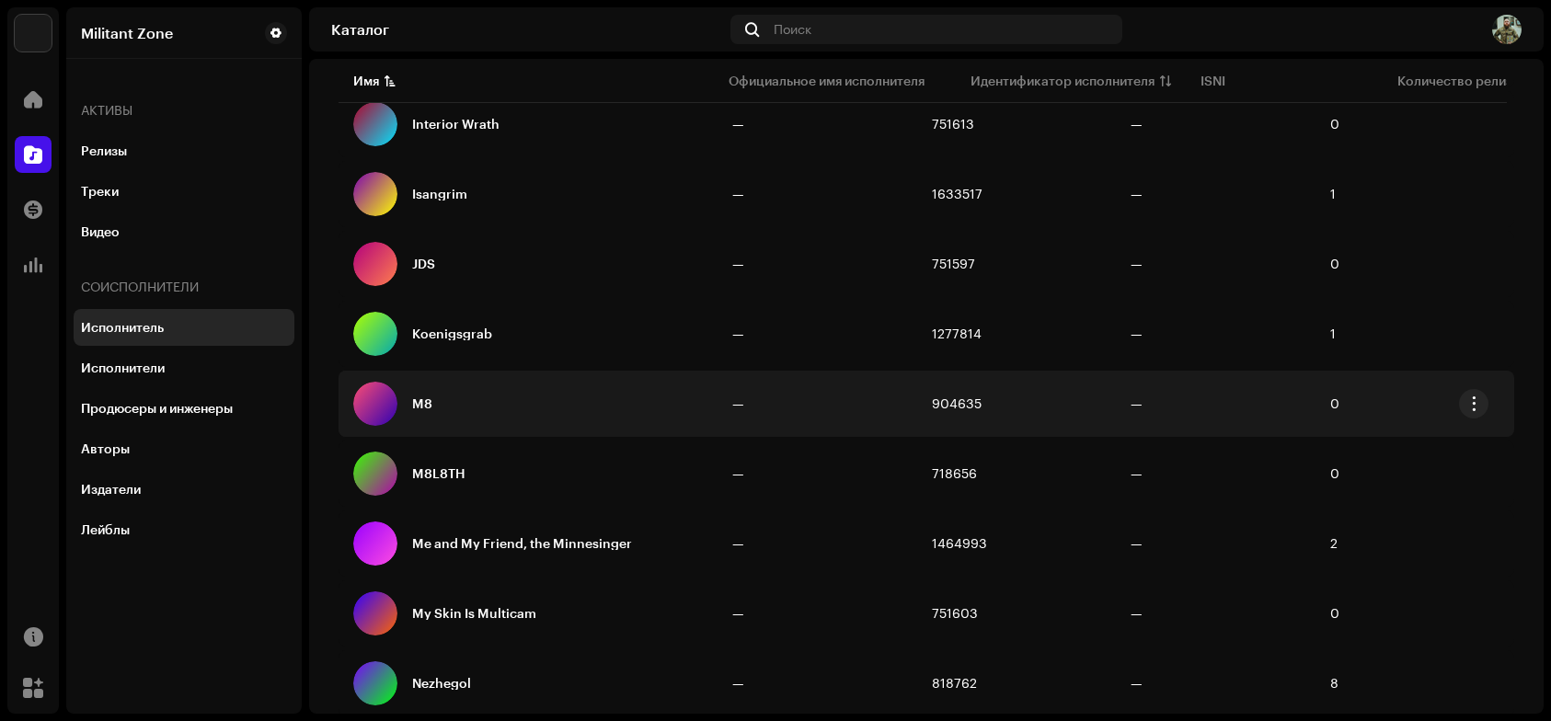
scroll to position [920, 0]
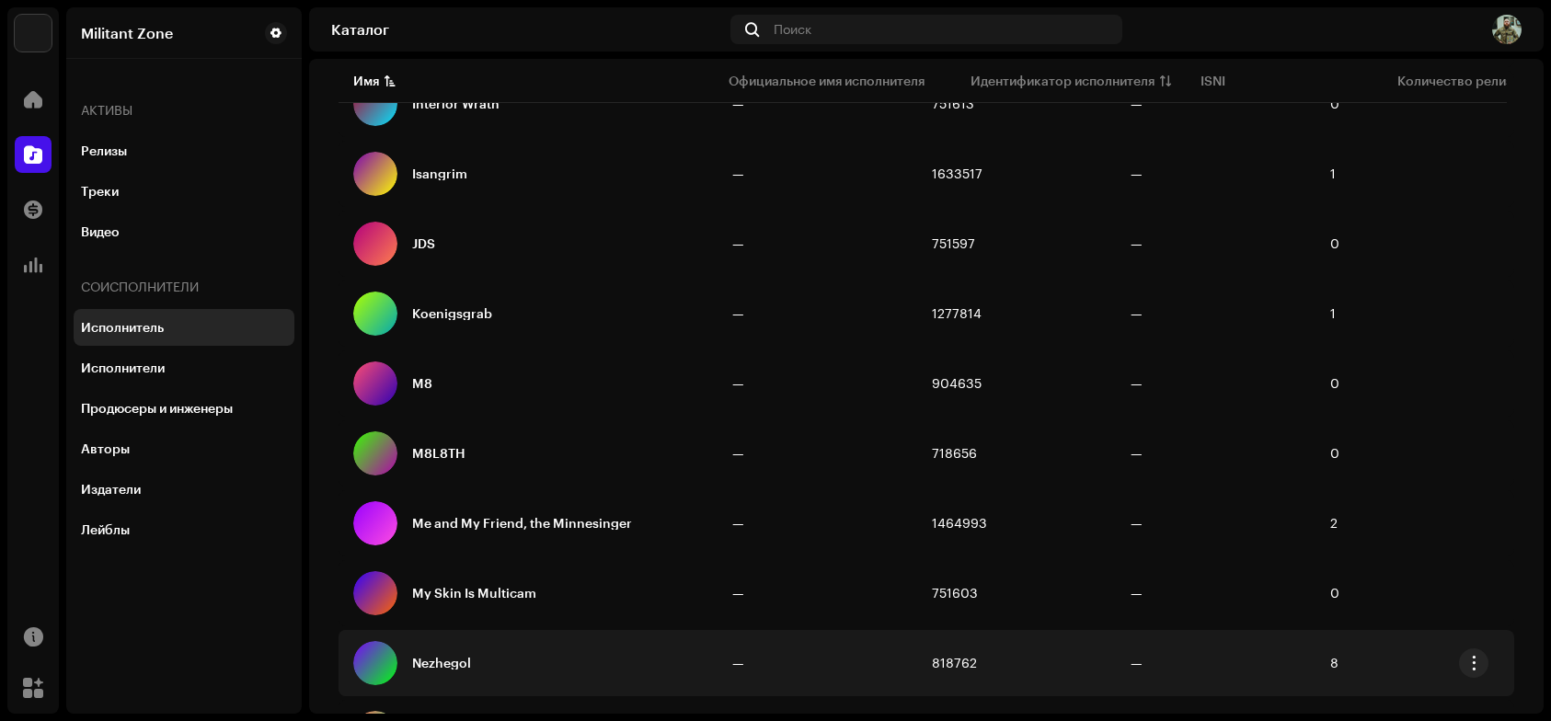
click at [462, 661] on div "Nezhegol" at bounding box center [441, 663] width 59 height 13
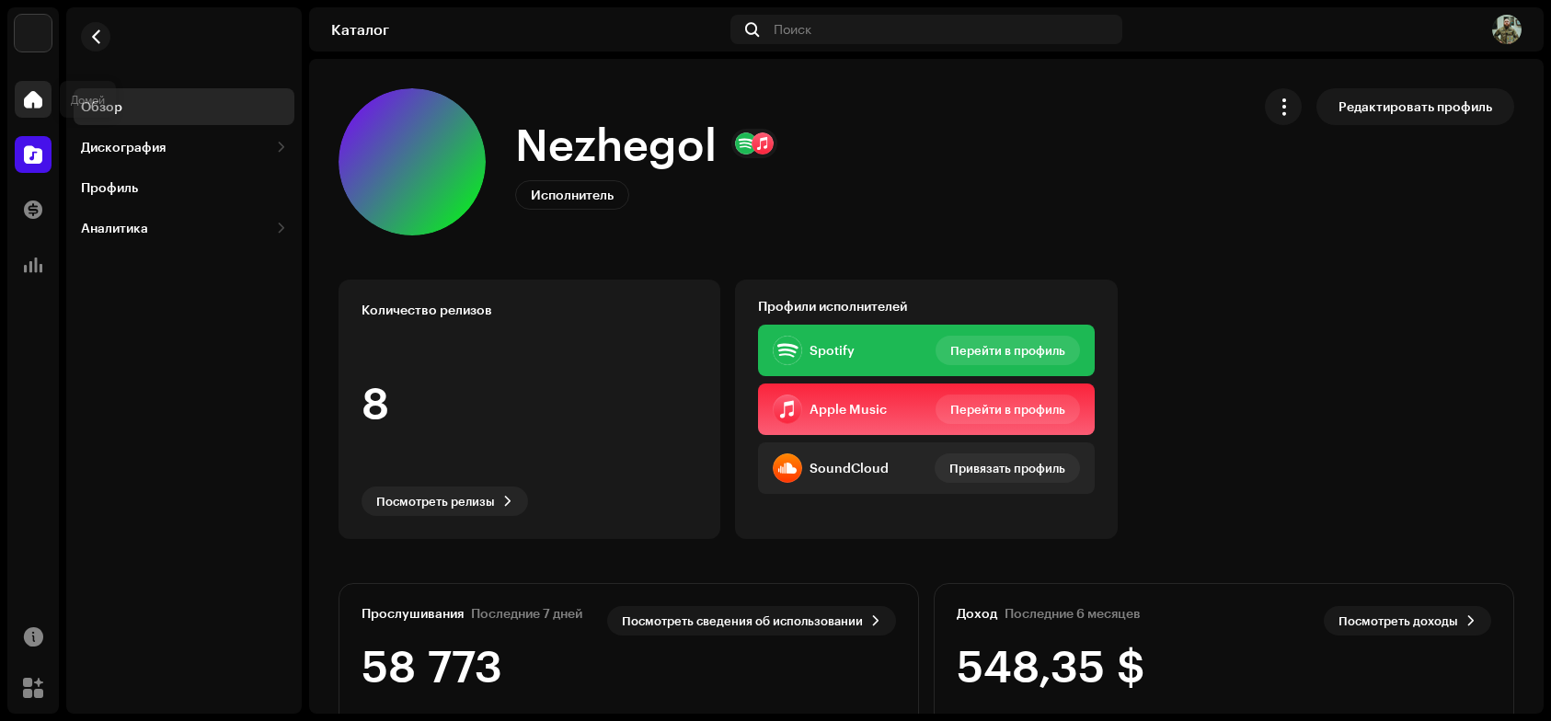
drag, startPoint x: 42, startPoint y: 113, endPoint x: 28, endPoint y: 101, distance: 19.0
click at [40, 113] on div at bounding box center [33, 99] width 37 height 37
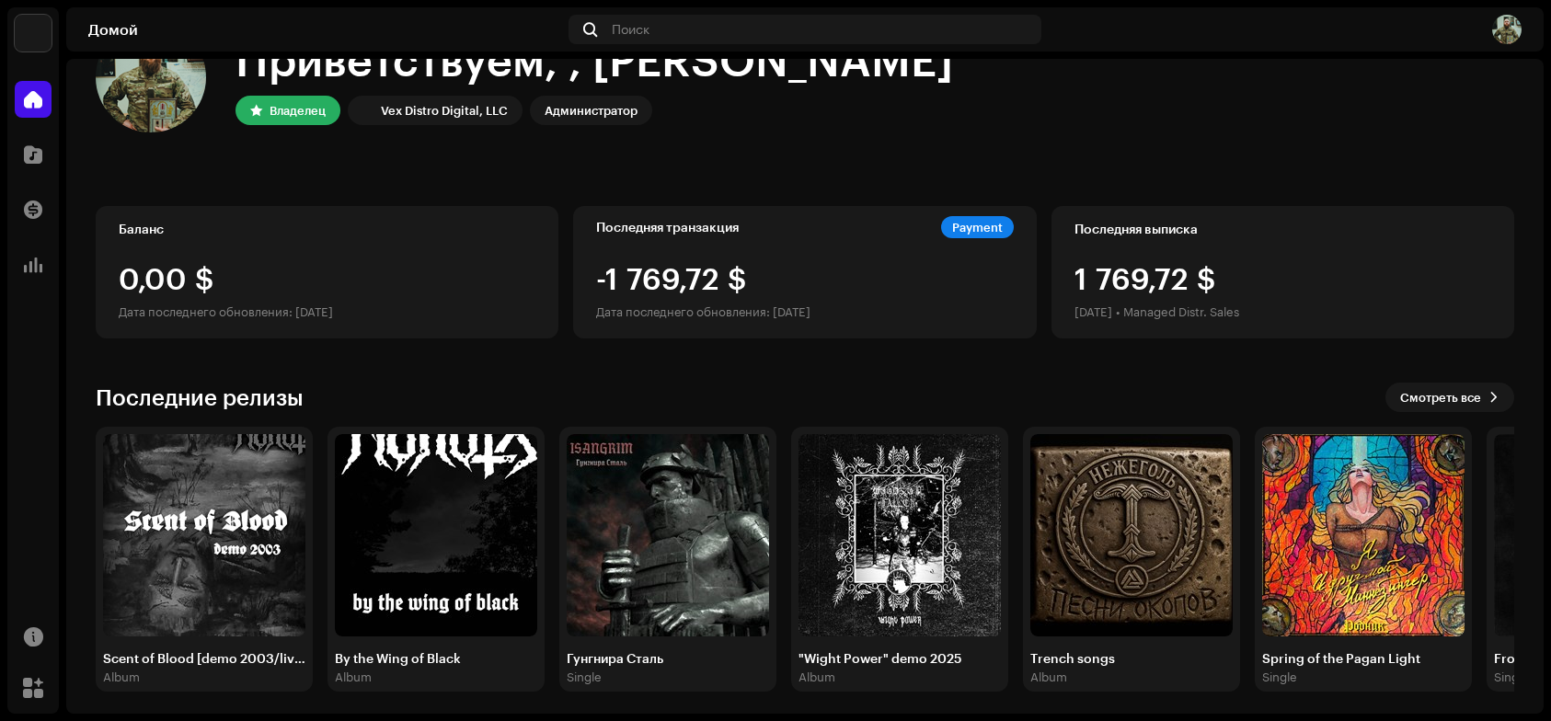
scroll to position [74, 0]
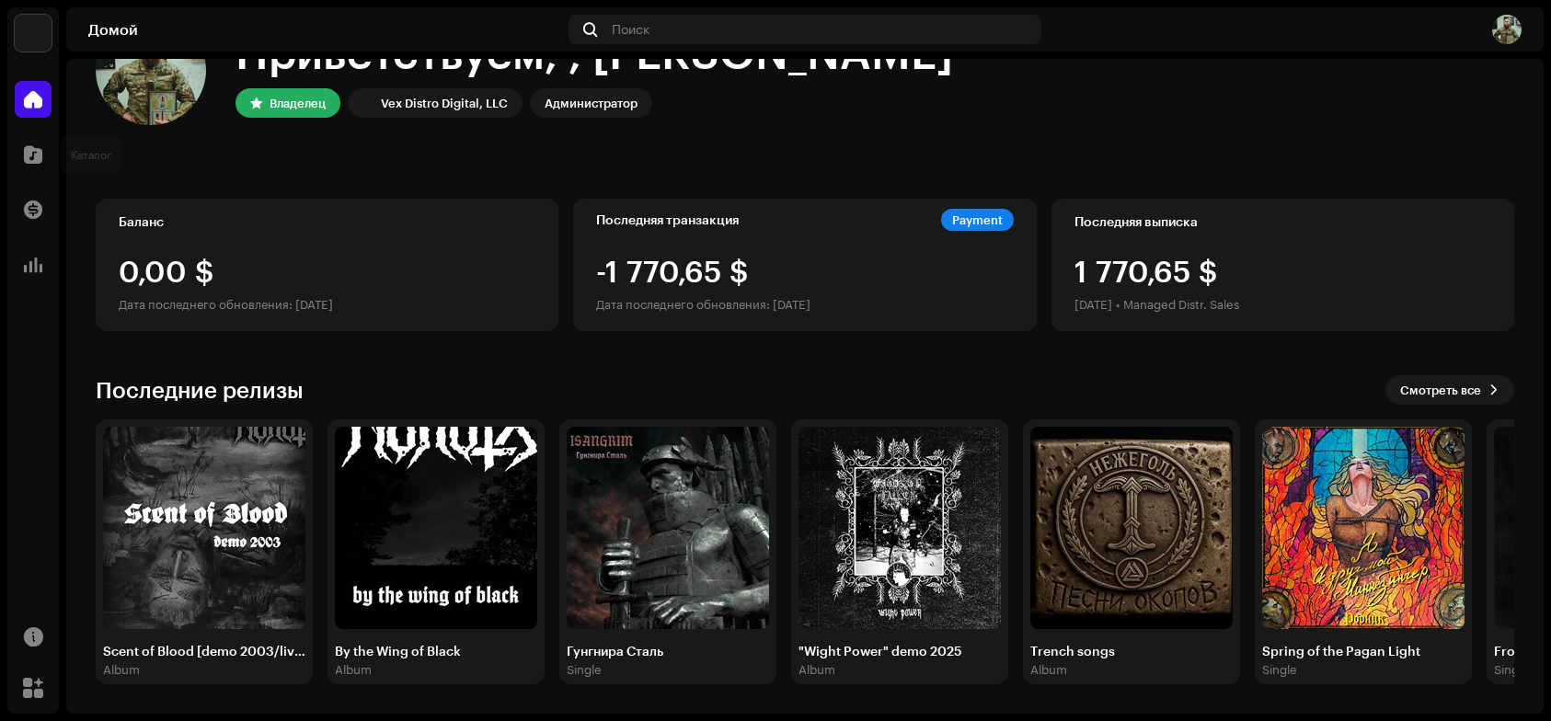
click at [13, 170] on div "Каталог" at bounding box center [33, 155] width 52 height 52
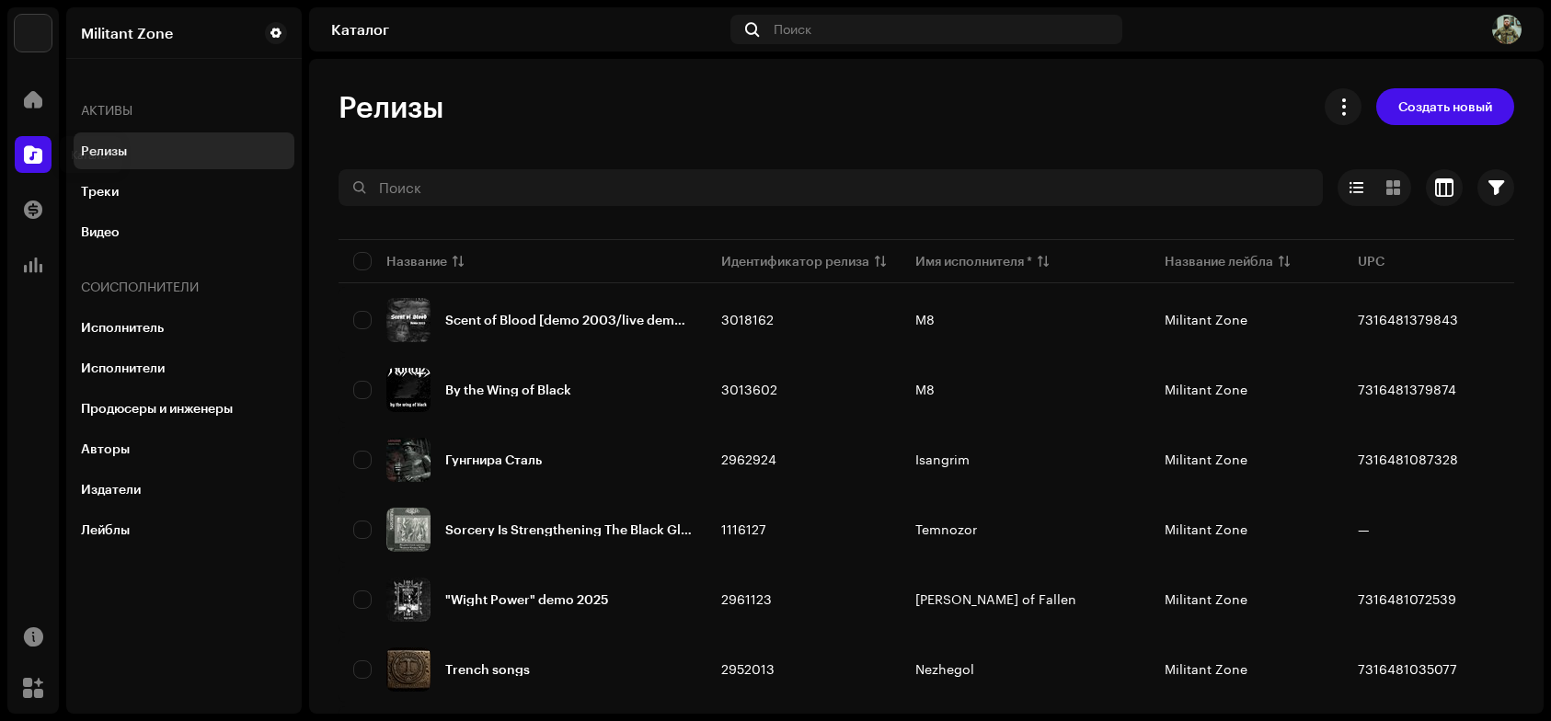
click at [29, 155] on span at bounding box center [33, 154] width 18 height 15
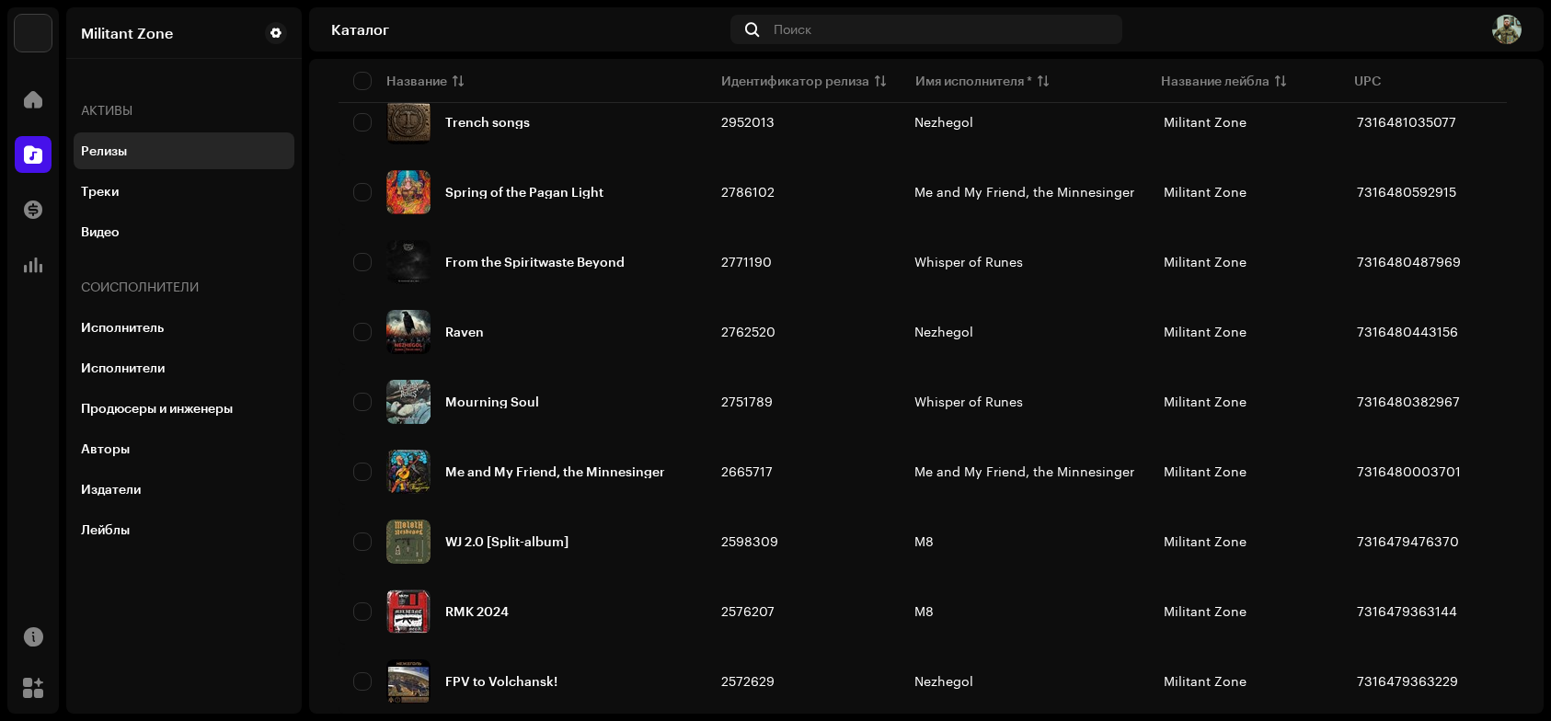
scroll to position [92, 0]
